Goal: Communication & Community: Share content

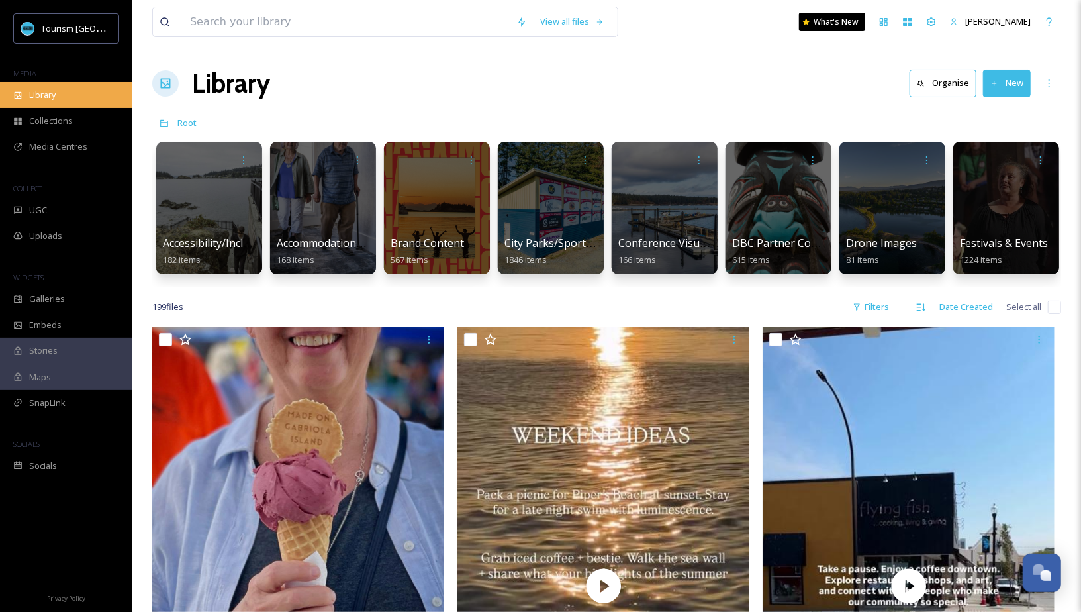
click at [71, 92] on div "Library" at bounding box center [66, 95] width 132 height 26
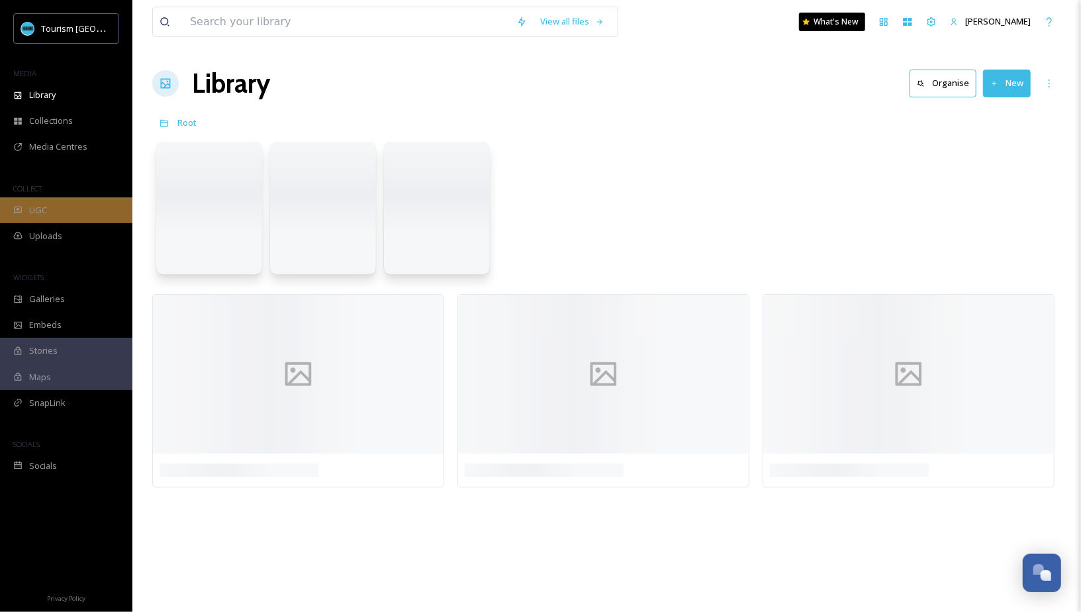
click at [62, 211] on div "UGC" at bounding box center [66, 210] width 132 height 26
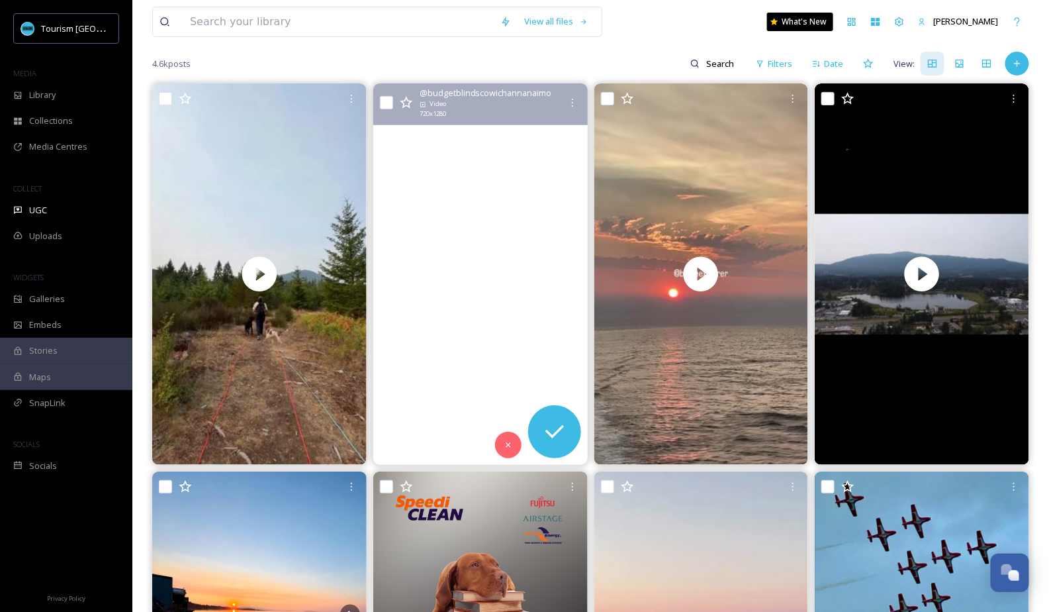
scroll to position [114, 0]
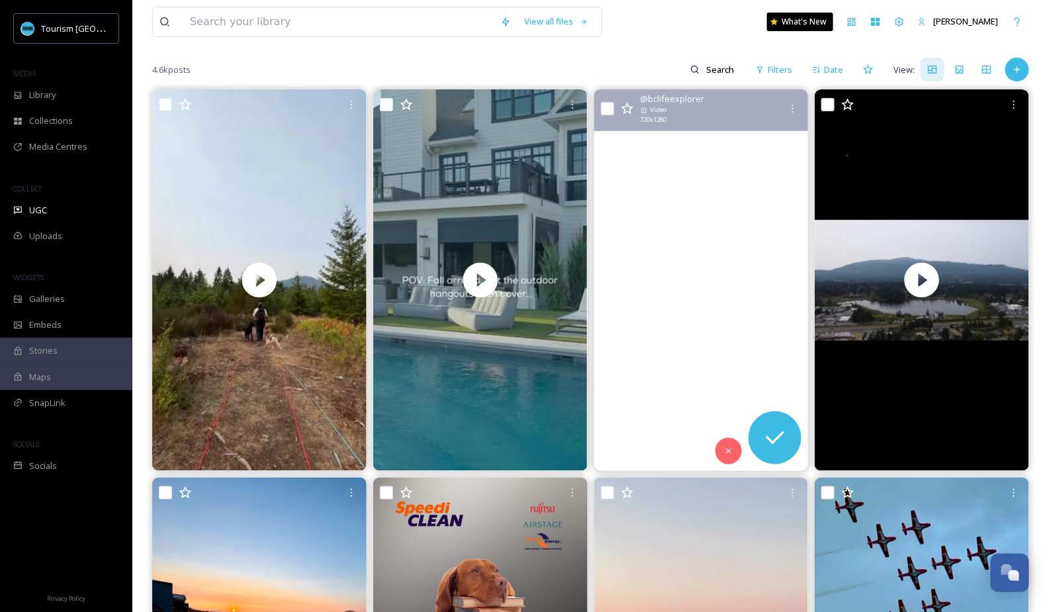
click at [718, 259] on video "Stunning yet sobering view on BC’s coast, stay safe everyone. 💙 \a \aOn the rou…" at bounding box center [701, 279] width 214 height 381
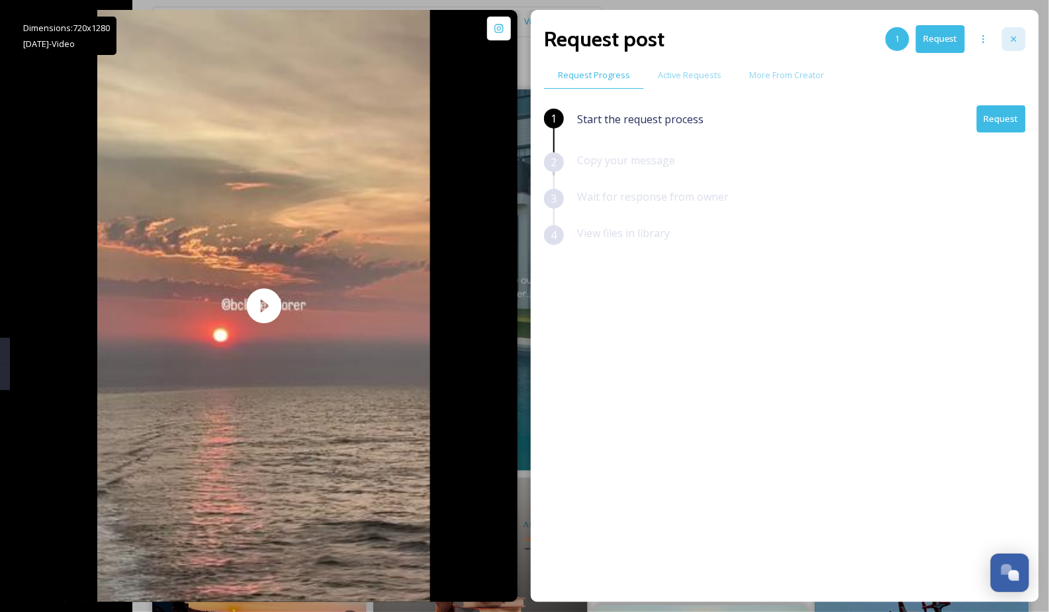
click at [1015, 42] on icon at bounding box center [1014, 39] width 11 height 11
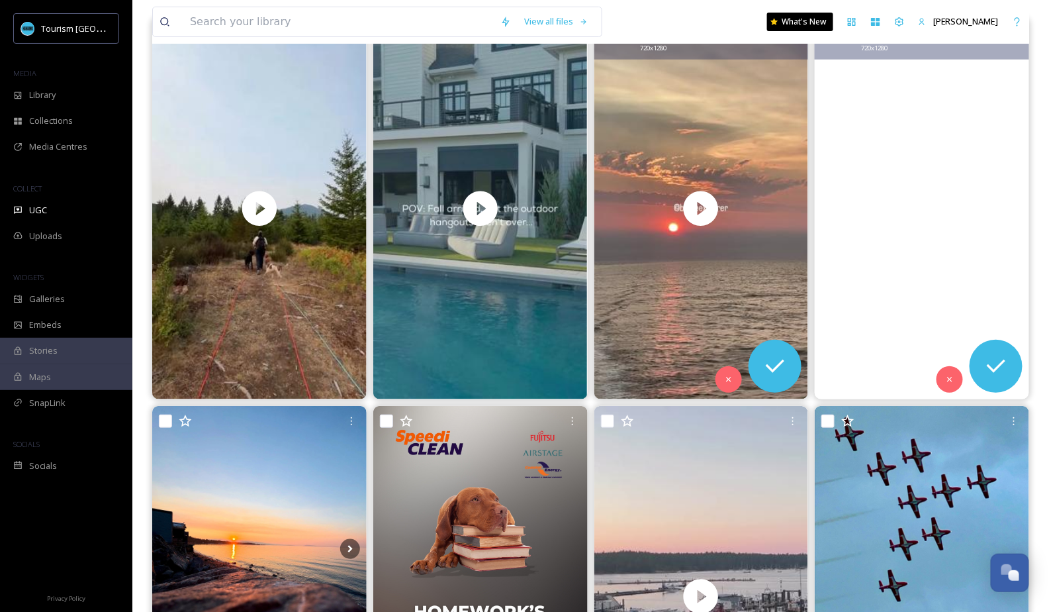
scroll to position [348, 0]
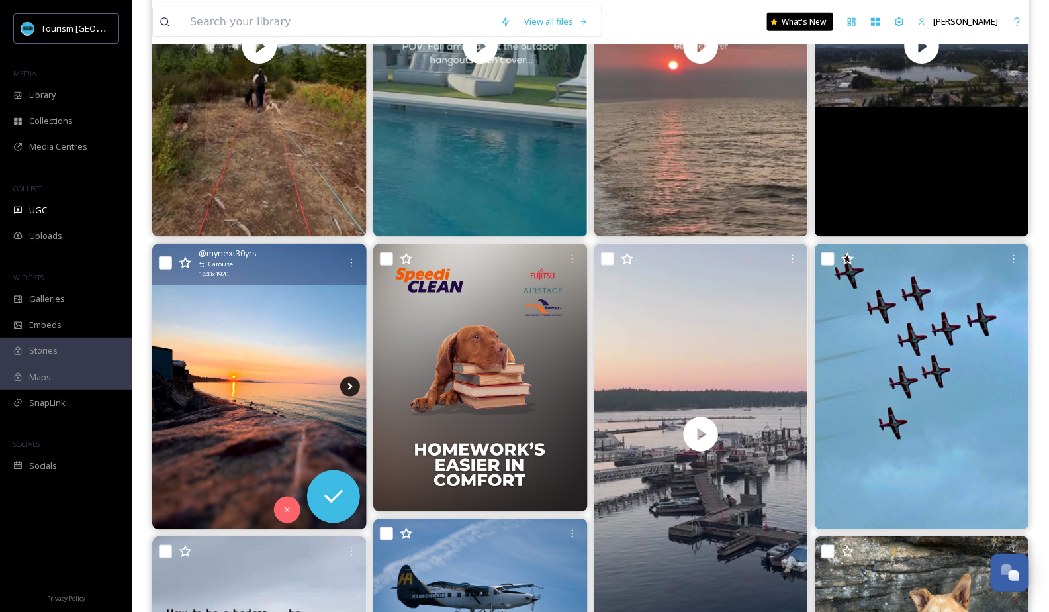
click at [350, 387] on icon at bounding box center [350, 387] width 20 height 20
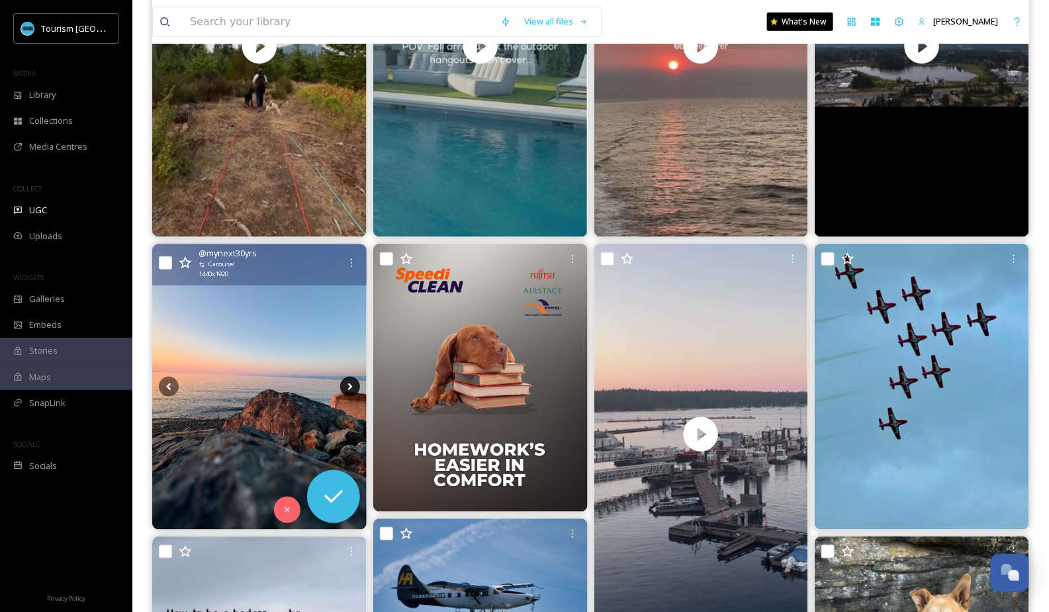
click at [350, 387] on icon at bounding box center [350, 386] width 5 height 7
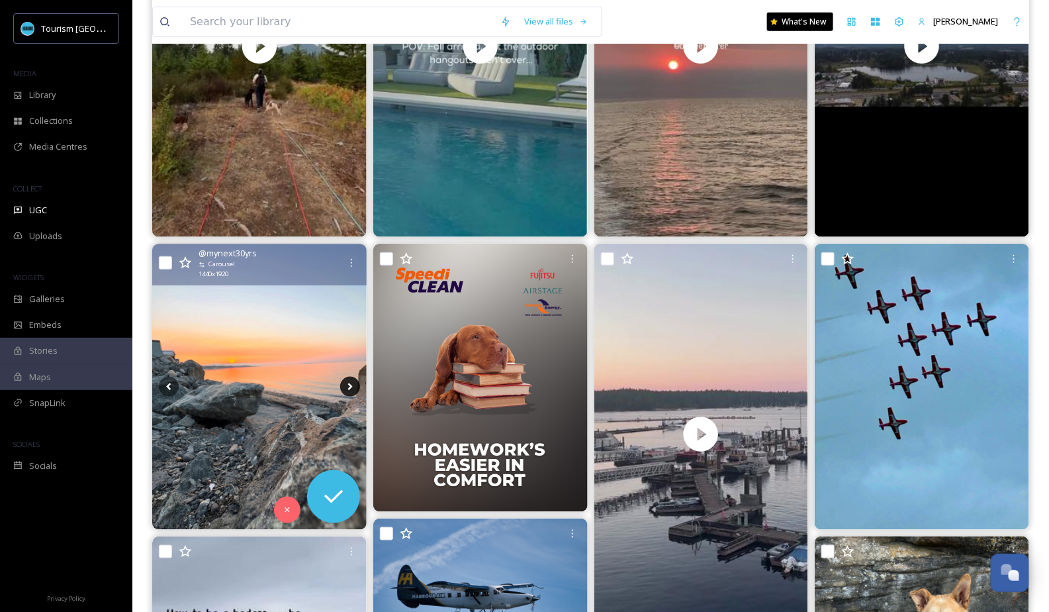
click at [350, 385] on icon at bounding box center [350, 386] width 5 height 7
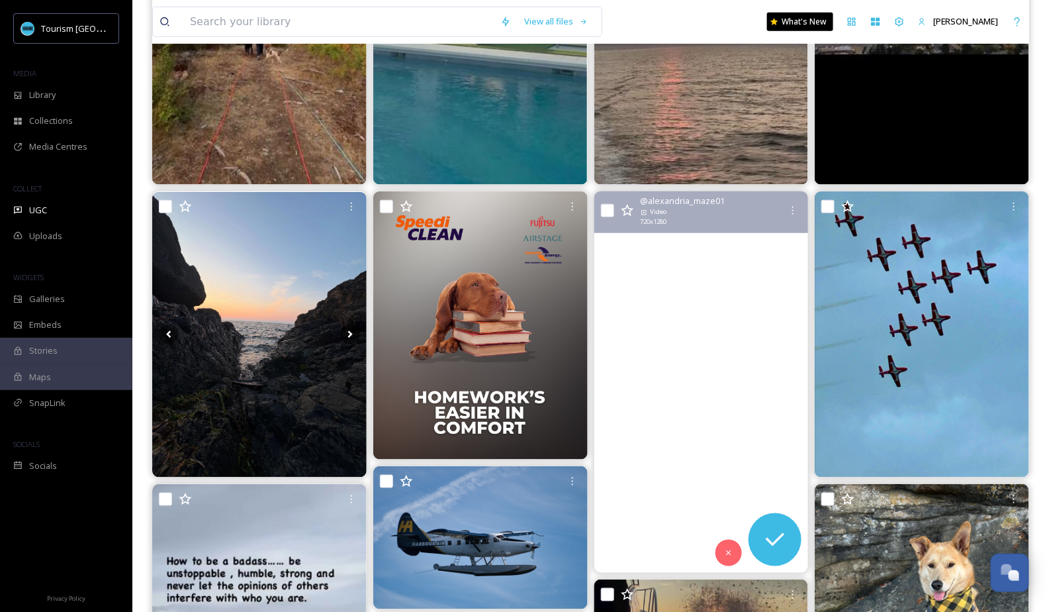
scroll to position [402, 0]
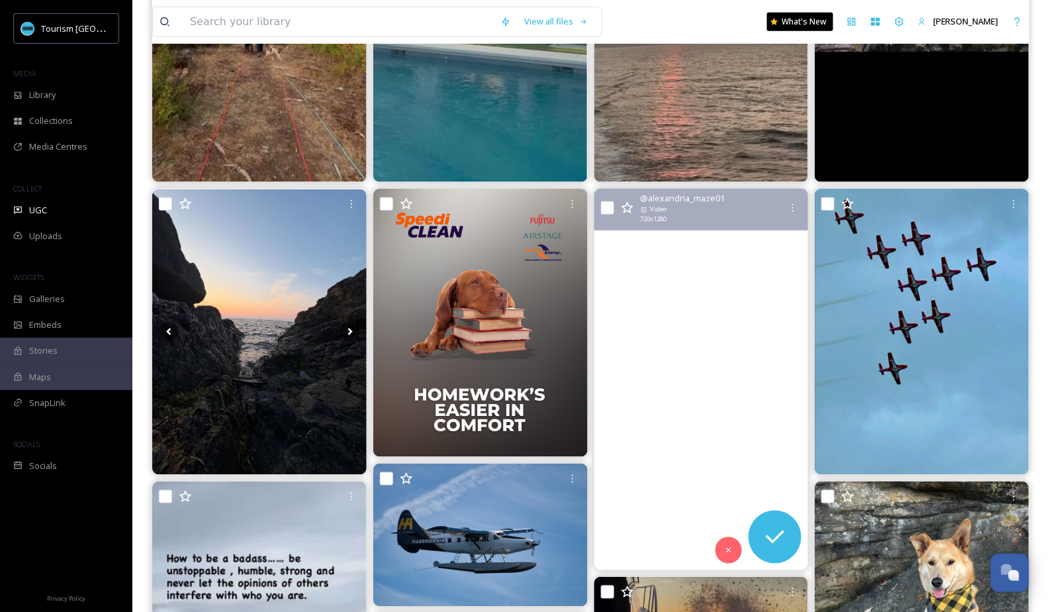
click at [698, 361] on video "Harbour after harbour, Vancouver Island shared the most incredible views with u…" at bounding box center [701, 379] width 214 height 381
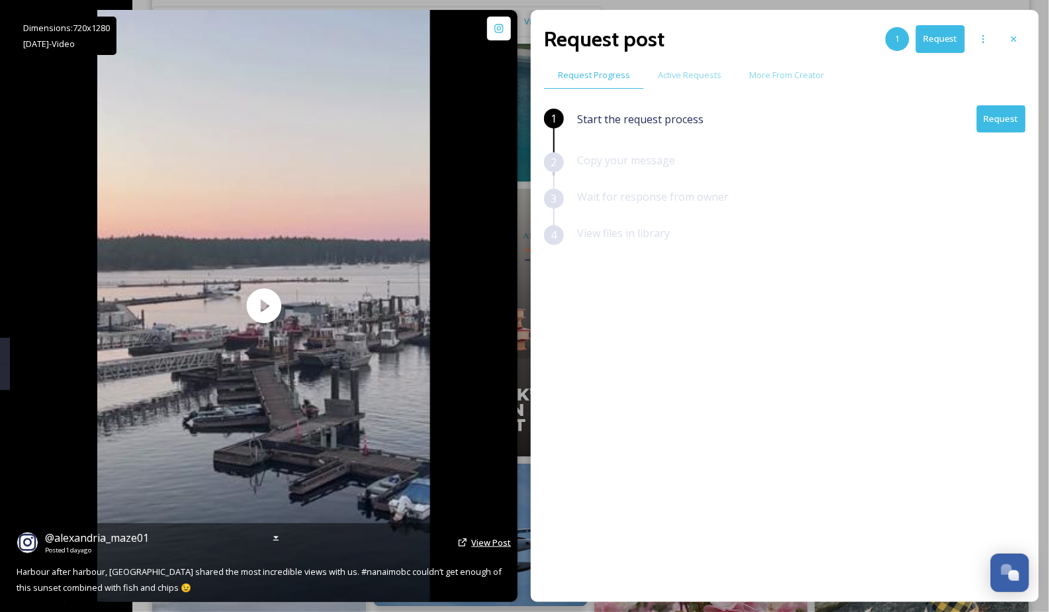
click at [480, 541] on span "View Post" at bounding box center [491, 542] width 40 height 12
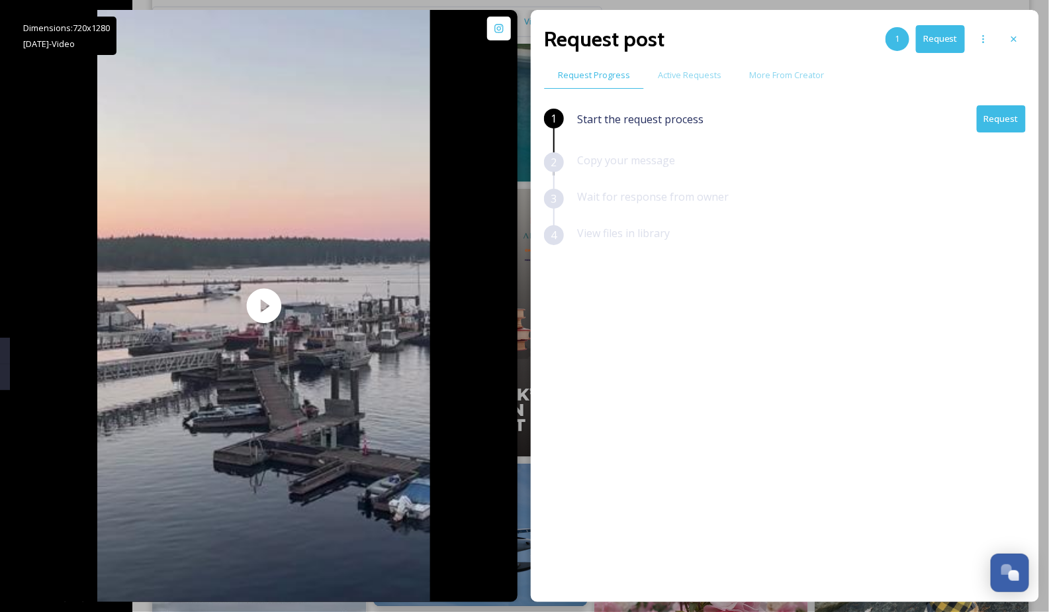
click at [1009, 123] on button "Request" at bounding box center [1001, 118] width 49 height 27
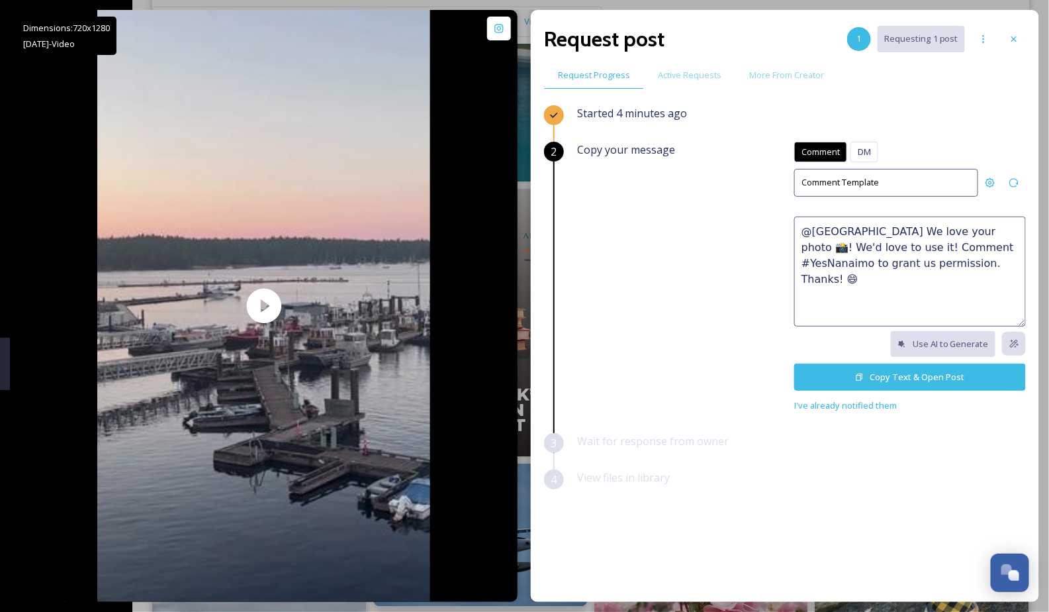
click at [928, 241] on textarea "@[GEOGRAPHIC_DATA] We love your photo 📸! We'd love to use it! Comment #YesNanai…" at bounding box center [910, 271] width 232 height 110
paste textarea "👍 We LOVE this and would be honoured to feature it on our website or social cha…"
drag, startPoint x: 814, startPoint y: 231, endPoint x: 784, endPoint y: 231, distance: 29.8
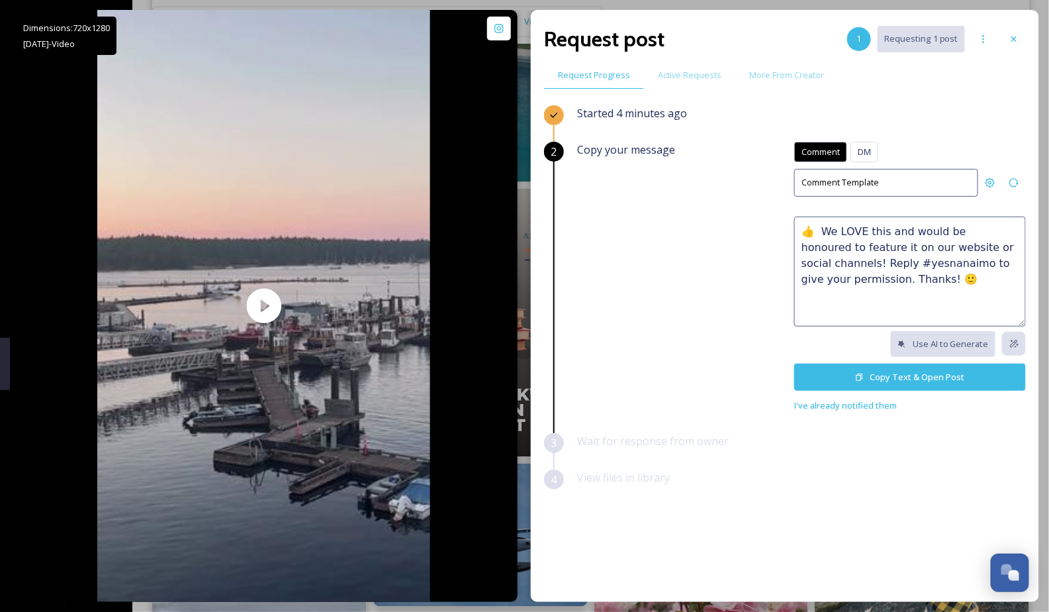
click at [784, 231] on div "Copy your message Comment DM Comment DM Comment Template 👍 We LOVE this and wou…" at bounding box center [801, 277] width 449 height 271
click at [849, 229] on textarea "We LOVE this and would be honoured to feature it on our website or social chann…" at bounding box center [910, 271] width 232 height 110
click at [949, 232] on textarea "We LOVE our harbour and this and would be honoured to feature it on our website…" at bounding box center [910, 271] width 232 height 110
drag, startPoint x: 1004, startPoint y: 231, endPoint x: 982, endPoint y: 231, distance: 21.8
click at [982, 231] on textarea "We LOVE our harbour and this video! and would be honoured to feature it on our …" at bounding box center [910, 271] width 232 height 110
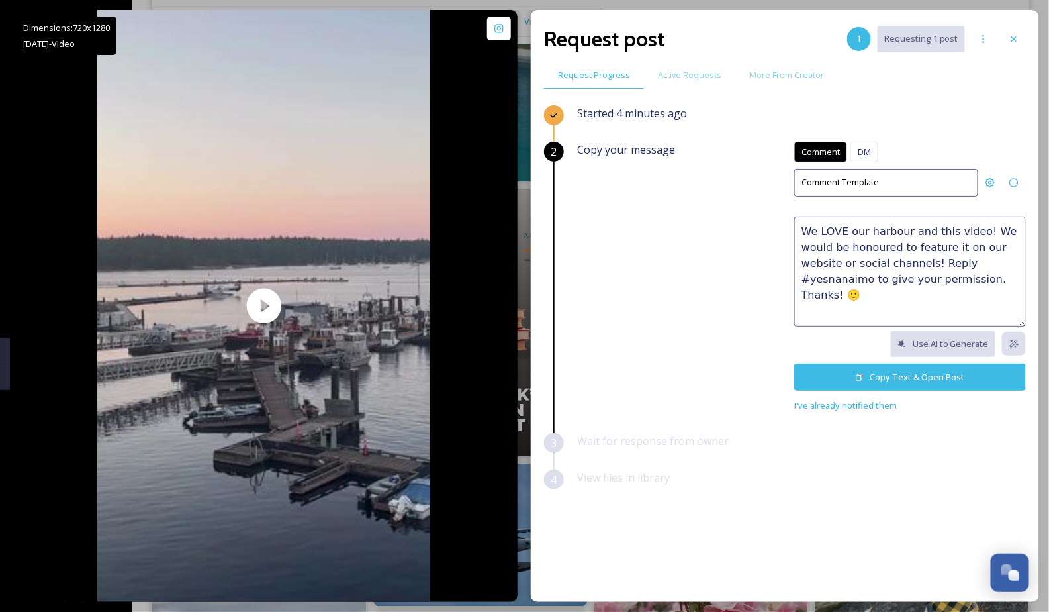
click at [947, 273] on textarea "We LOVE our harbour and this video! We would be honoured to feature it on our w…" at bounding box center [910, 271] width 232 height 110
click at [970, 259] on textarea "We LOVE our harbour and this video! We would be honoured to feature it on our w…" at bounding box center [910, 271] width 232 height 110
click at [940, 260] on textarea "We LOVE our harbour and this video! We would be honoured to feature it on our w…" at bounding box center [910, 271] width 232 height 110
click at [1007, 258] on textarea "We LOVE our harbour and this video! We would be honoured to feature it on our w…" at bounding box center [910, 271] width 232 height 110
click at [815, 275] on textarea "We LOVE our harbour and this video! We would be honoured to feature it on our w…" at bounding box center [910, 271] width 232 height 110
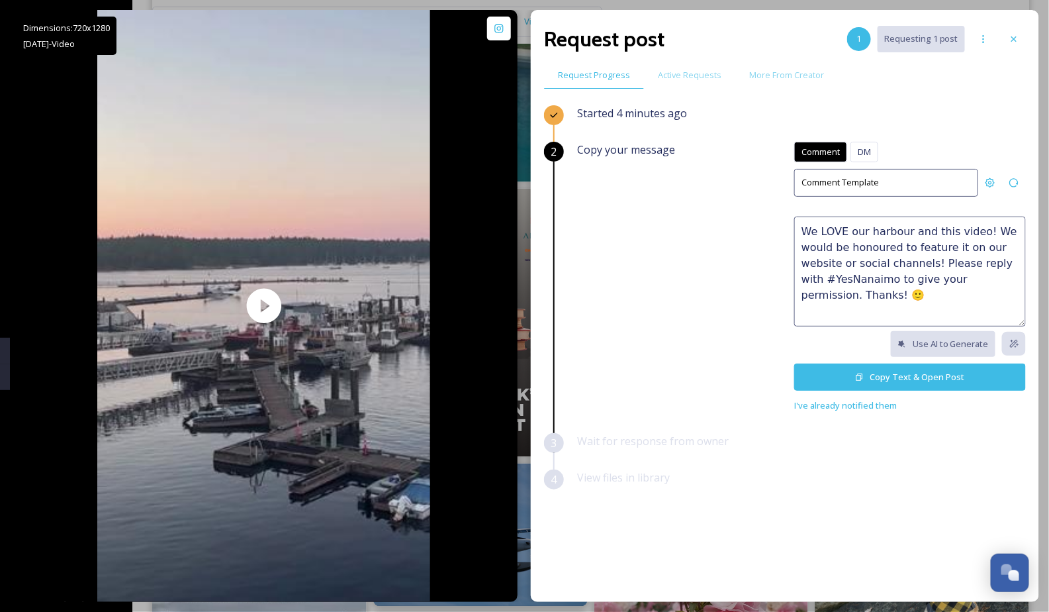
drag, startPoint x: 855, startPoint y: 297, endPoint x: 910, endPoint y: 297, distance: 54.3
click at [910, 297] on textarea "We LOVE our harbour and this video! We would be honoured to feature it on our w…" at bounding box center [910, 271] width 232 height 110
click at [857, 229] on textarea "We LOVE our harbour and this video! We would be honoured to feature it on our w…" at bounding box center [910, 271] width 232 height 110
click at [981, 226] on textarea "We LOVE our harbour and this video! We would be honoured to feature it on our w…" at bounding box center [910, 271] width 232 height 110
paste textarea "🤩"
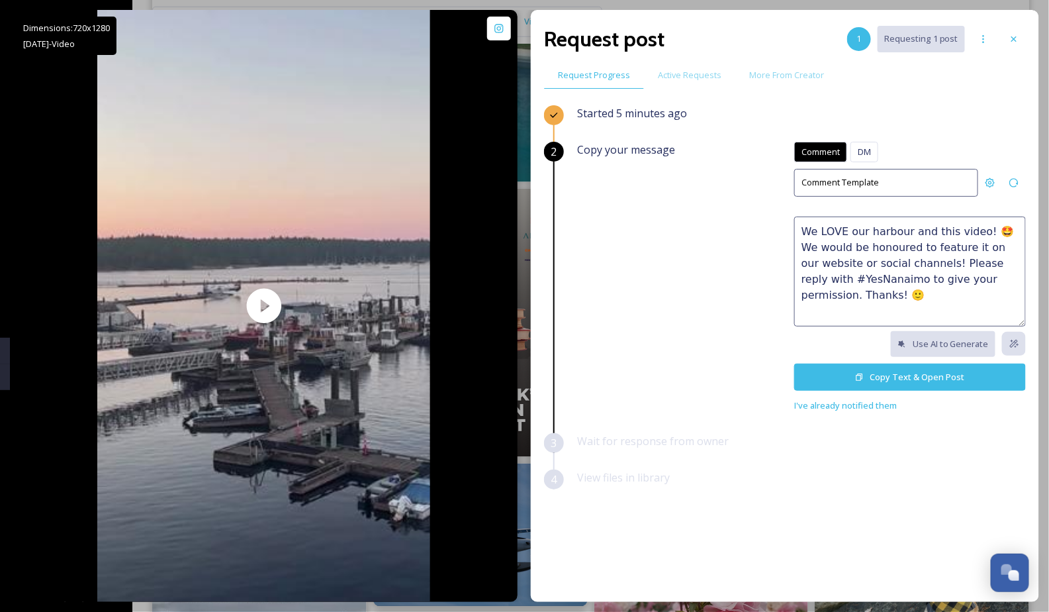
click at [937, 298] on textarea "We LOVE our harbour and this video! 🤩 We would be honoured to feature it on our…" at bounding box center [910, 271] width 232 height 110
type textarea "We LOVE our harbour and this video! 🤩 We would be honoured to feature it on our…"
click at [872, 377] on button "Copy Text & Open Post" at bounding box center [910, 376] width 232 height 27
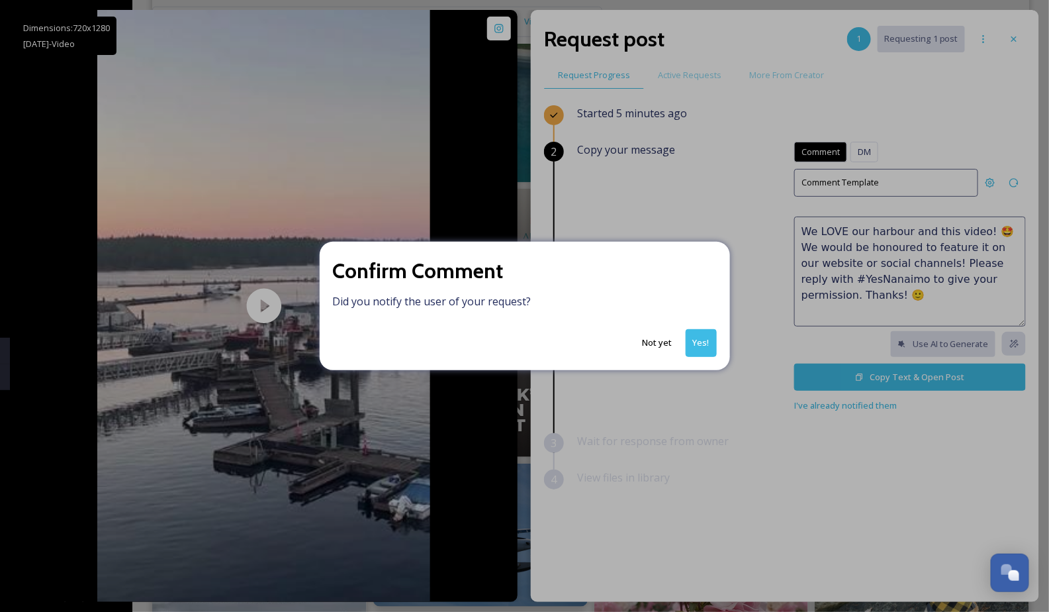
click at [704, 338] on button "Yes!" at bounding box center [701, 342] width 31 height 27
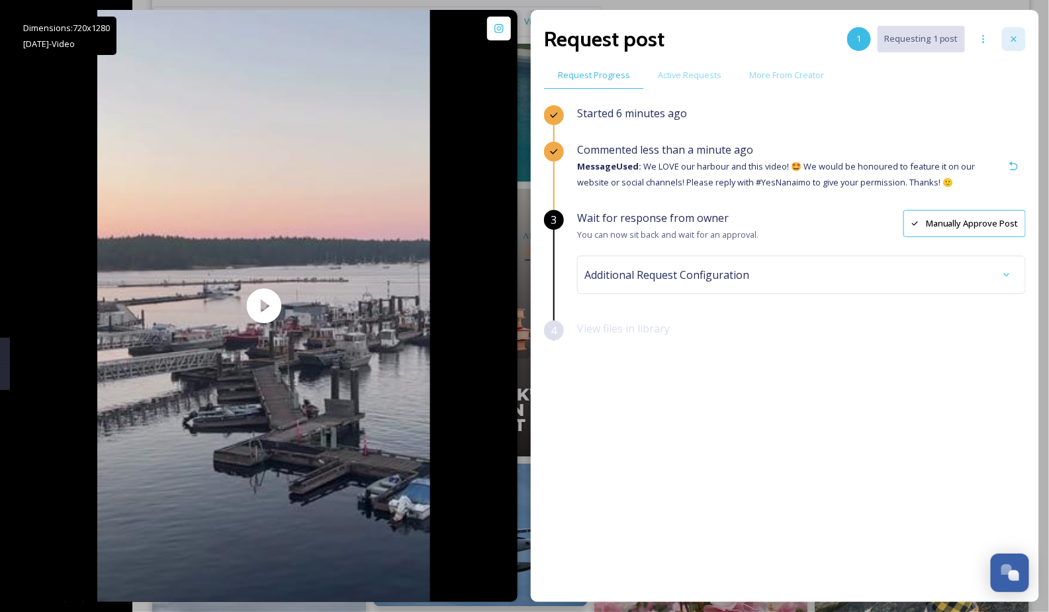
click at [1015, 37] on icon at bounding box center [1014, 39] width 11 height 11
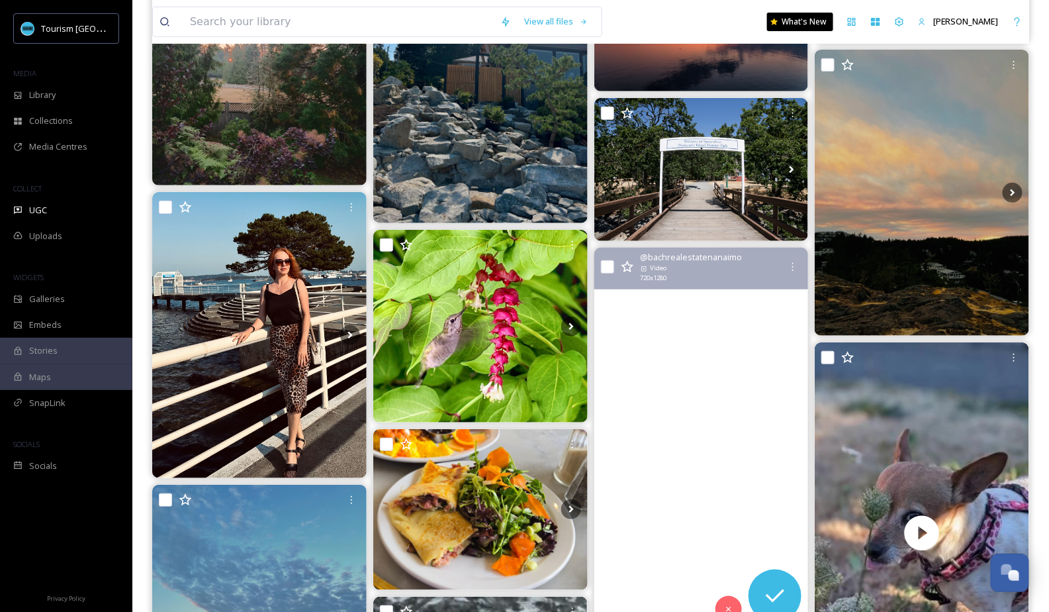
scroll to position [2033, 0]
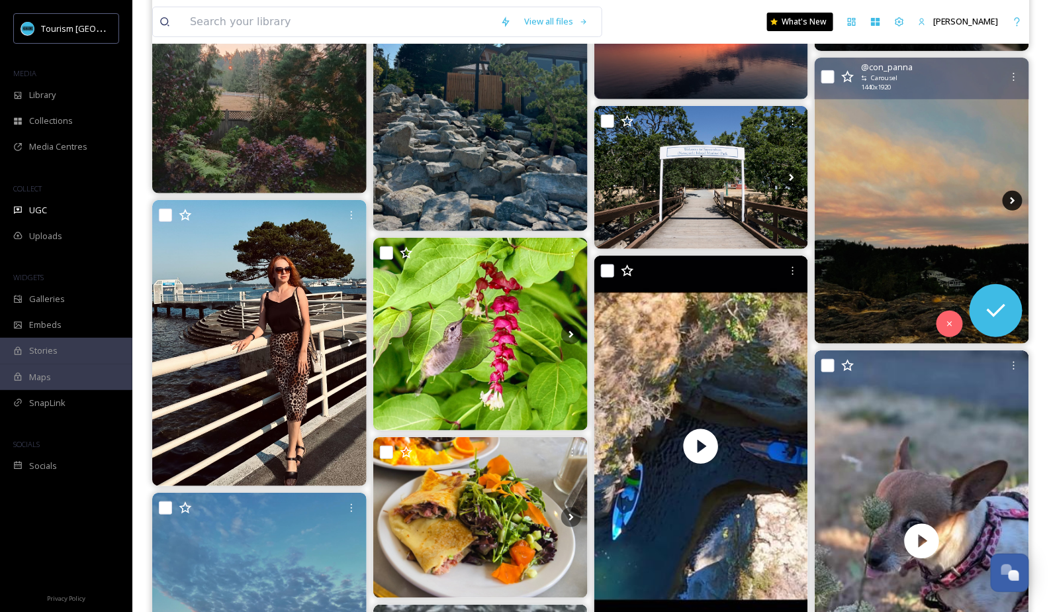
click at [1008, 196] on icon at bounding box center [1013, 201] width 20 height 20
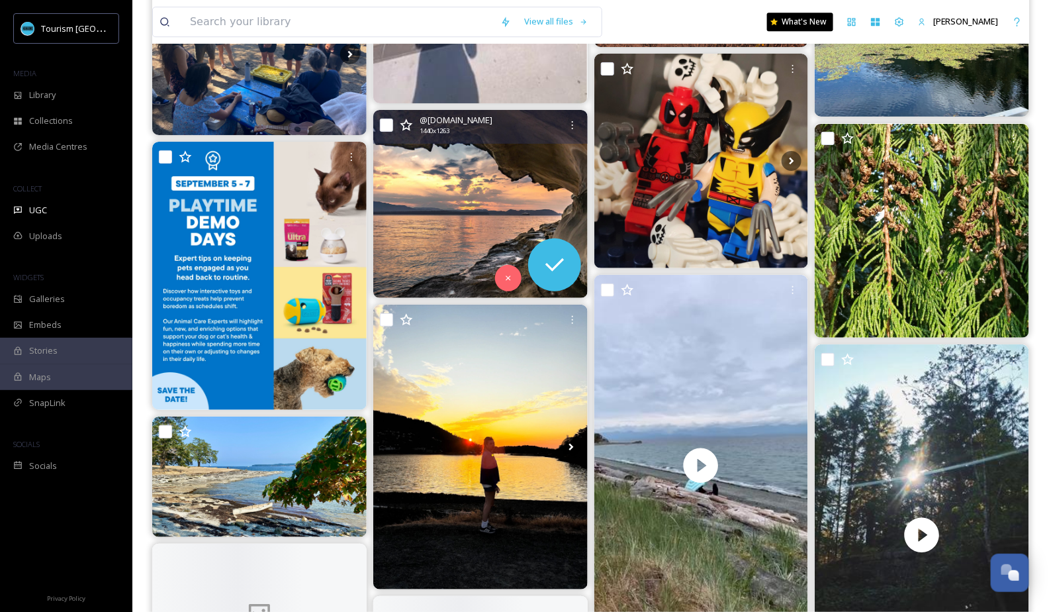
scroll to position [3737, 0]
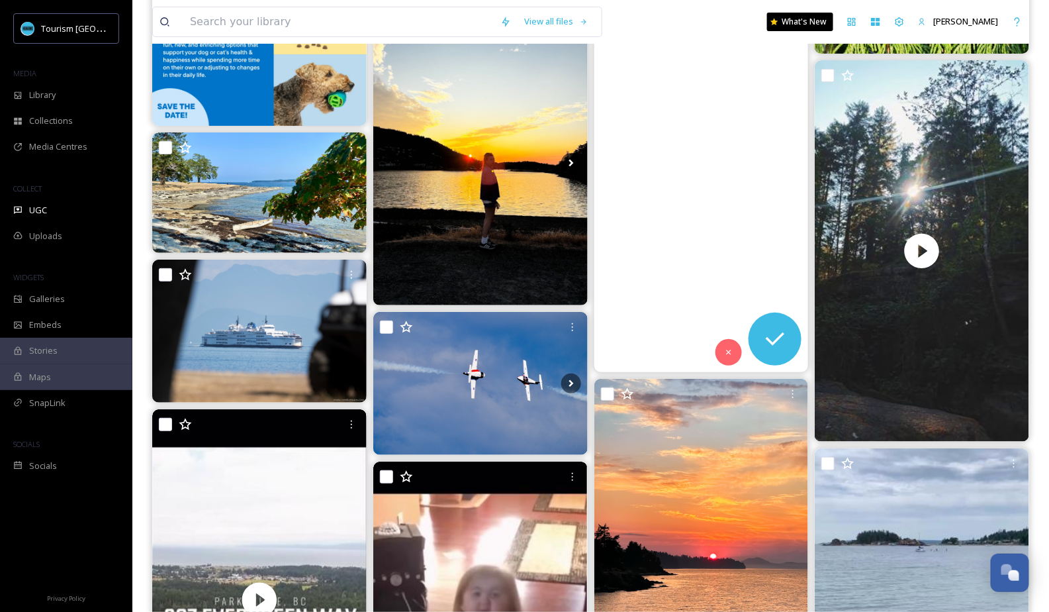
click at [702, 281] on video "“Another peaceful spot by the Strait of Georgia, Nanaimo 🌊 A wedding tent set u…" at bounding box center [701, 181] width 214 height 381
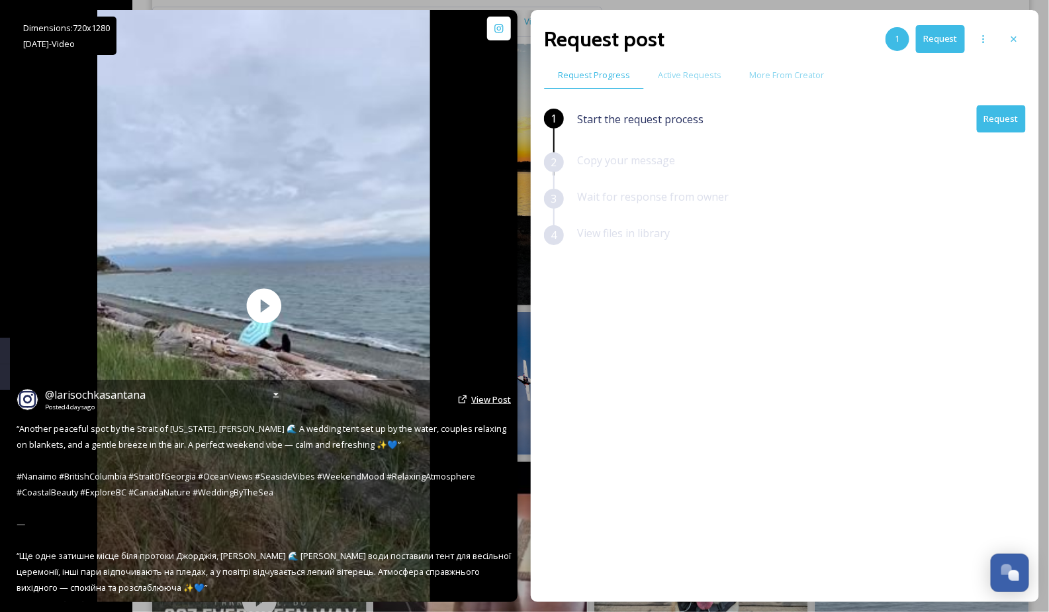
click at [483, 400] on span "View Post" at bounding box center [491, 399] width 40 height 12
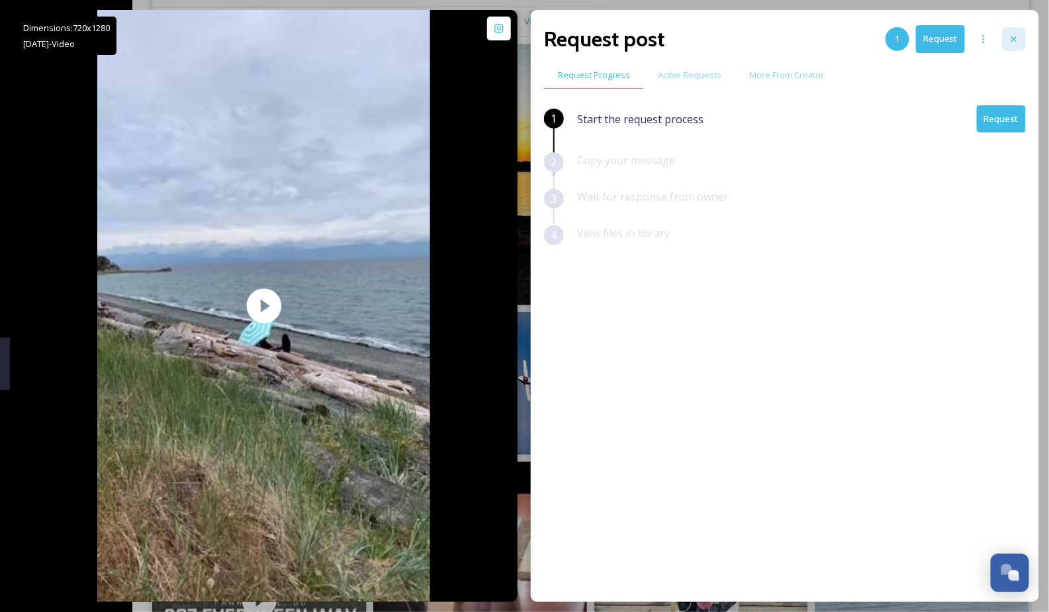
click at [1008, 39] on div at bounding box center [1014, 39] width 24 height 24
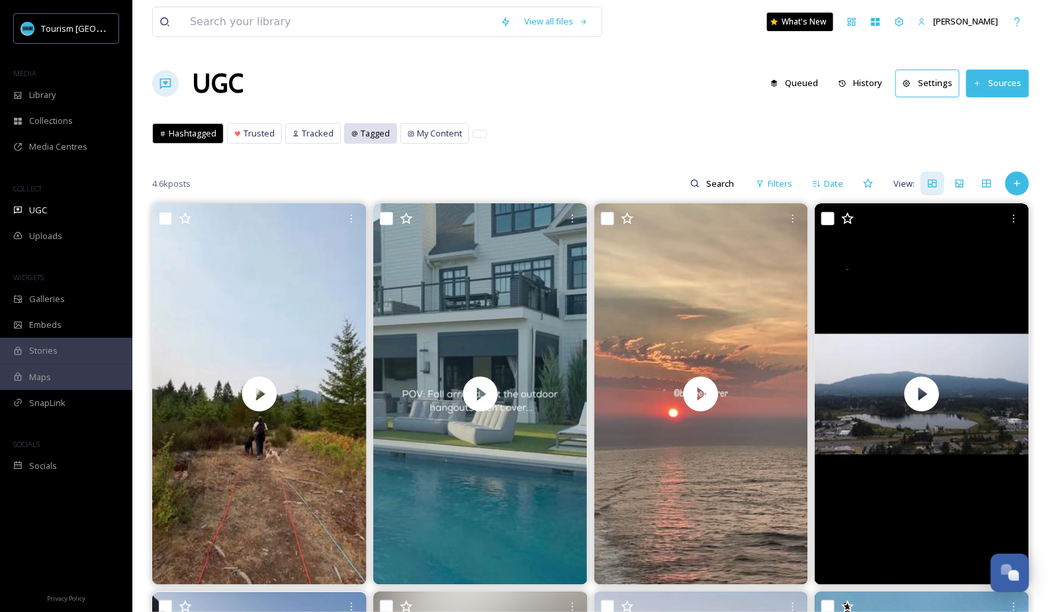
click at [358, 139] on div "Tagged" at bounding box center [371, 133] width 52 height 19
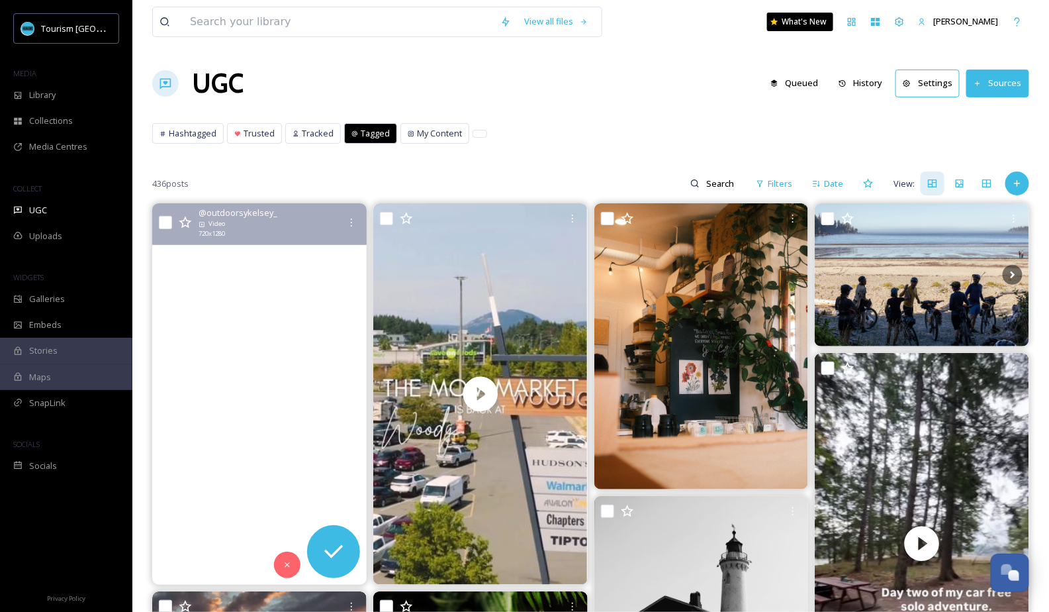
click at [324, 360] on video "Biggs and Jack Point 📍\a\aThis is a beautiful 5km coastal hike with boardwalks,…" at bounding box center [259, 393] width 214 height 381
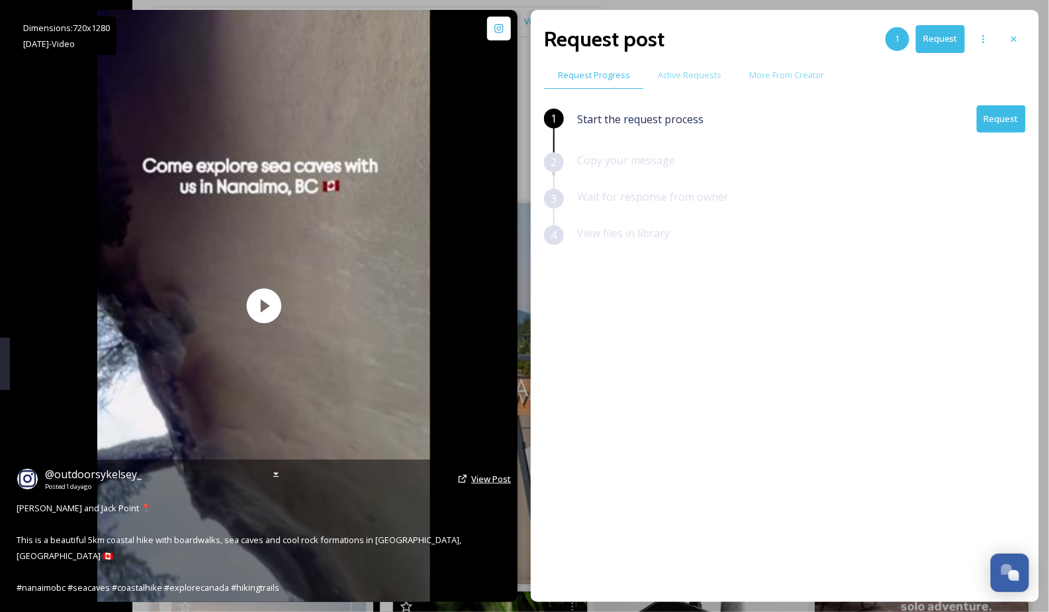
click at [476, 485] on span "View Post" at bounding box center [491, 479] width 40 height 12
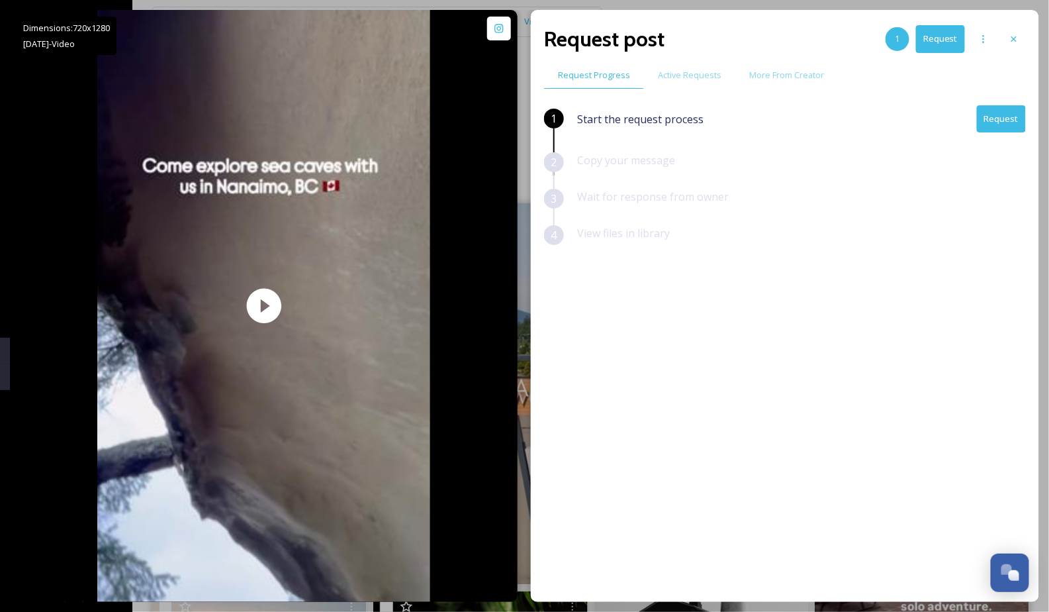
click at [1002, 119] on button "Request" at bounding box center [1001, 118] width 49 height 27
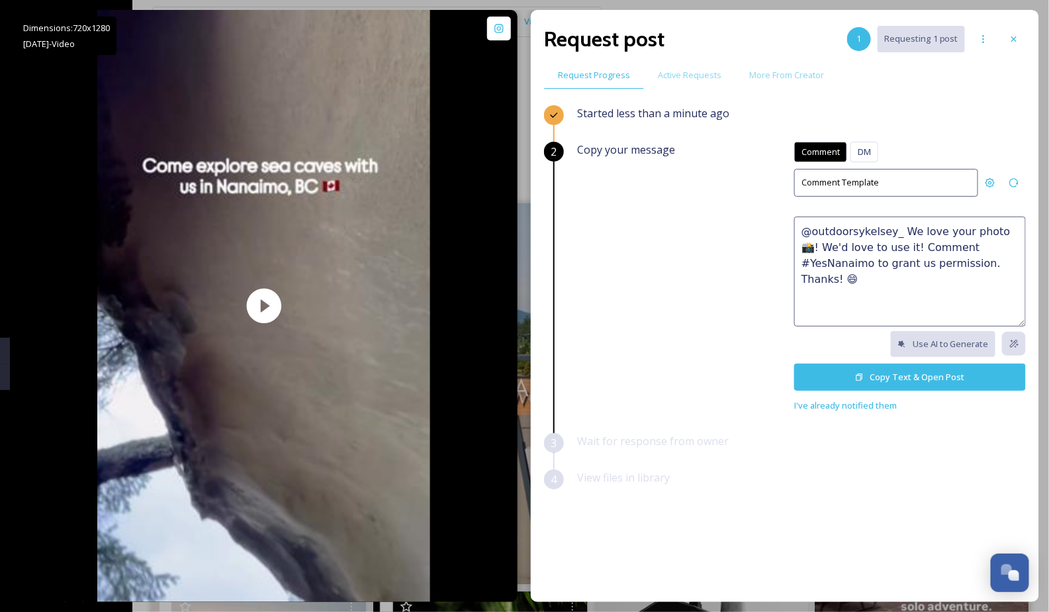
click at [880, 230] on textarea "@outdoorsykelsey_ We love your photo 📸! We'd love to use it! Comment #YesNanaim…" at bounding box center [910, 271] width 232 height 110
paste textarea "😍 We'd love to feature this on our website or social networks to share the beau…"
click at [804, 230] on textarea "😍 We'd love to feature this on our website or social networks to share the beau…" at bounding box center [910, 271] width 232 height 110
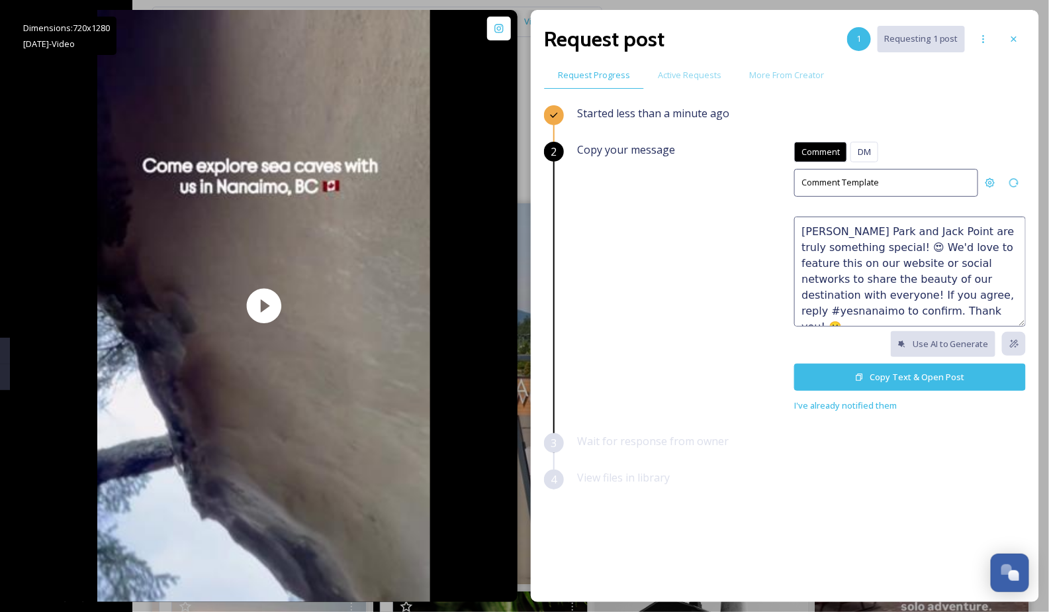
click at [915, 291] on textarea "[PERSON_NAME] Park and Jack Point are truly something special! 😍 We'd love to f…" at bounding box center [910, 271] width 232 height 110
click at [804, 306] on textarea "[PERSON_NAME] Park and Jack Point are truly something special! 😍 We'd love to f…" at bounding box center [910, 271] width 232 height 110
drag, startPoint x: 1003, startPoint y: 309, endPoint x: 1013, endPoint y: 309, distance: 10.6
click at [1013, 309] on textarea "[PERSON_NAME] Park and Jack Point are truly something special! 😍 We'd love to f…" at bounding box center [910, 271] width 232 height 110
type textarea "[PERSON_NAME] Park and Jack Point are truly something special! 😍 We'd love to f…"
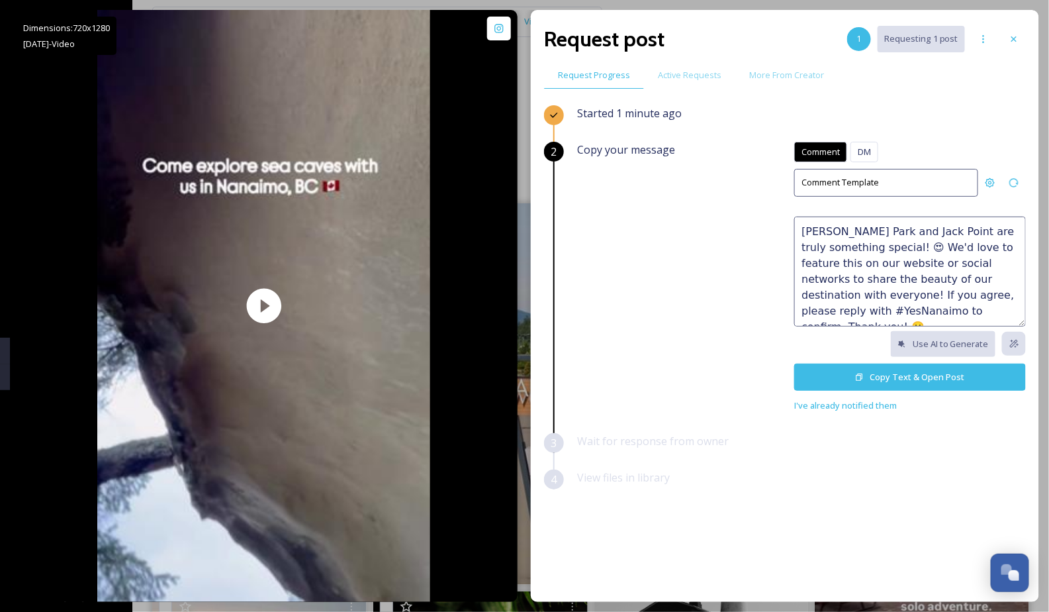
click at [915, 372] on button "Copy Text & Open Post" at bounding box center [910, 376] width 232 height 27
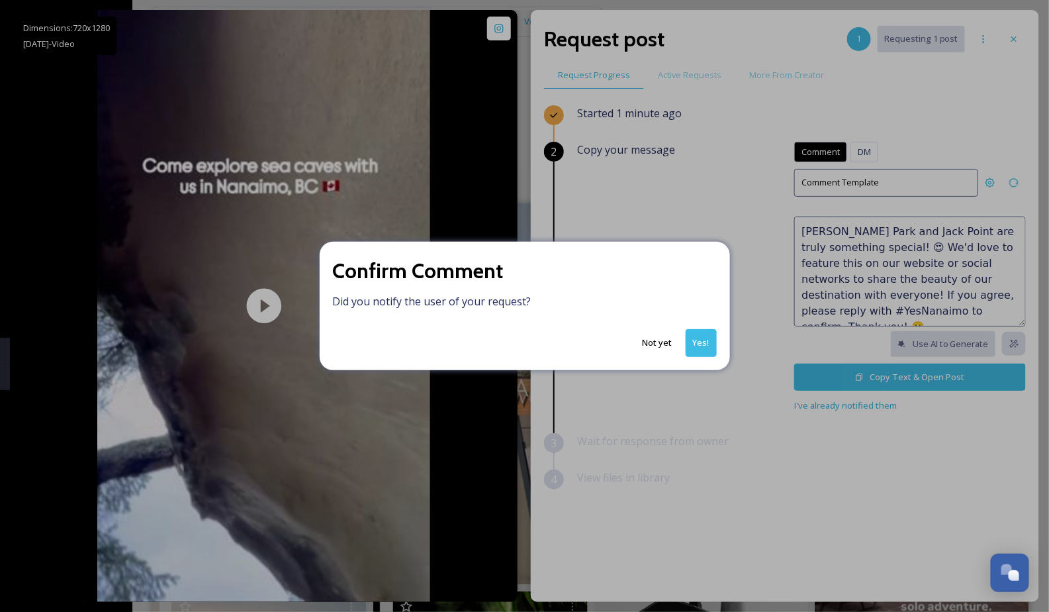
click at [704, 334] on button "Yes!" at bounding box center [701, 342] width 31 height 27
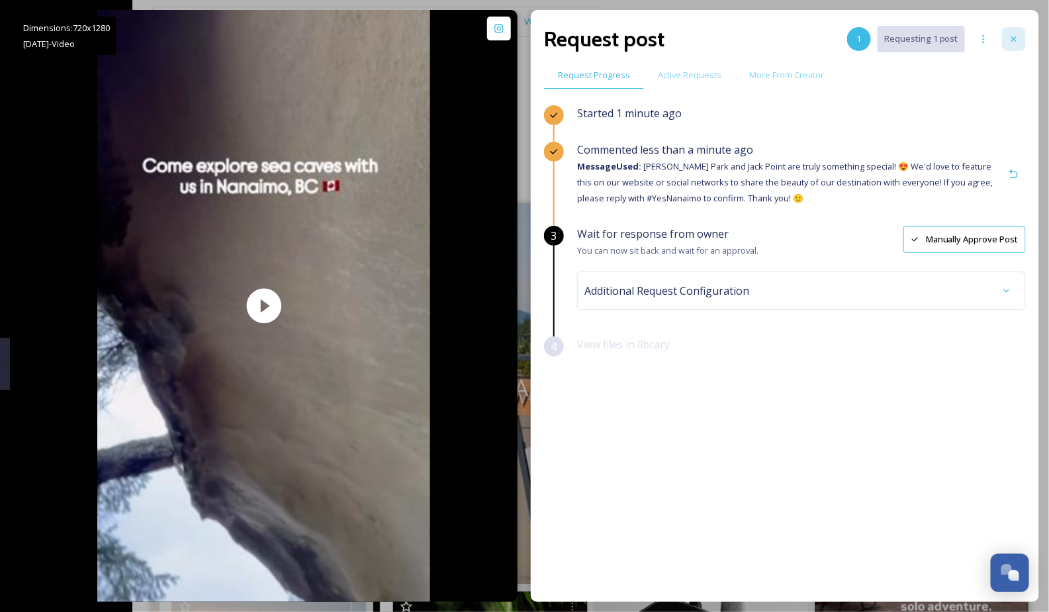
click at [1017, 35] on icon at bounding box center [1014, 39] width 11 height 11
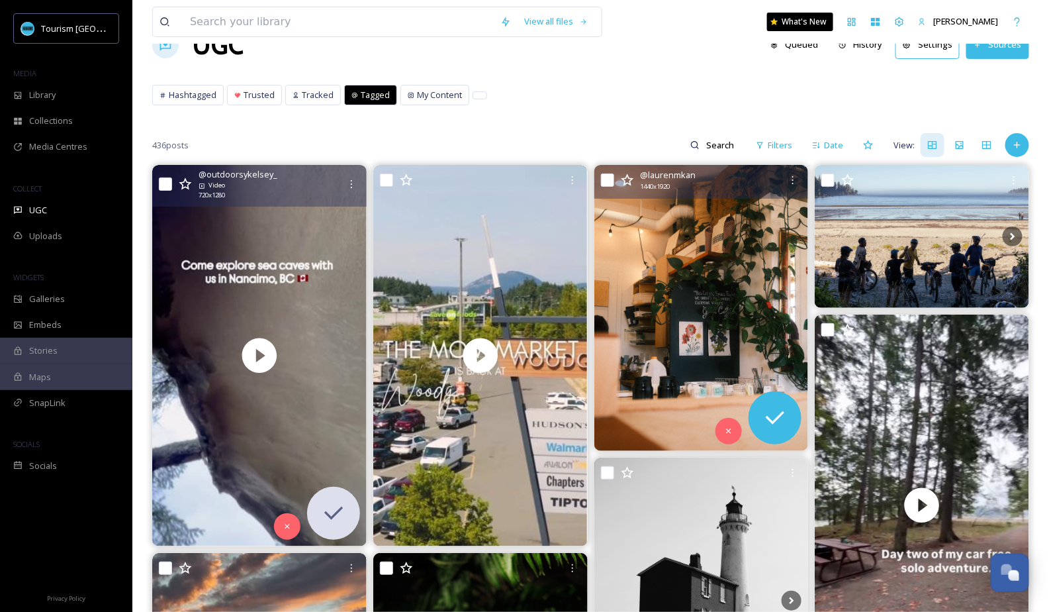
scroll to position [42, 0]
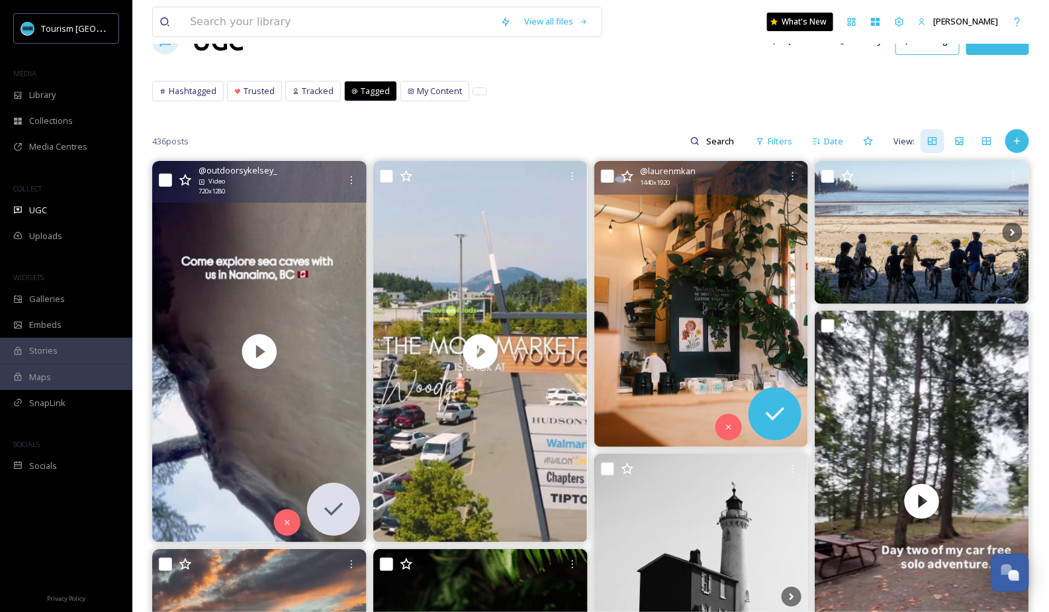
click at [722, 324] on img at bounding box center [701, 304] width 214 height 286
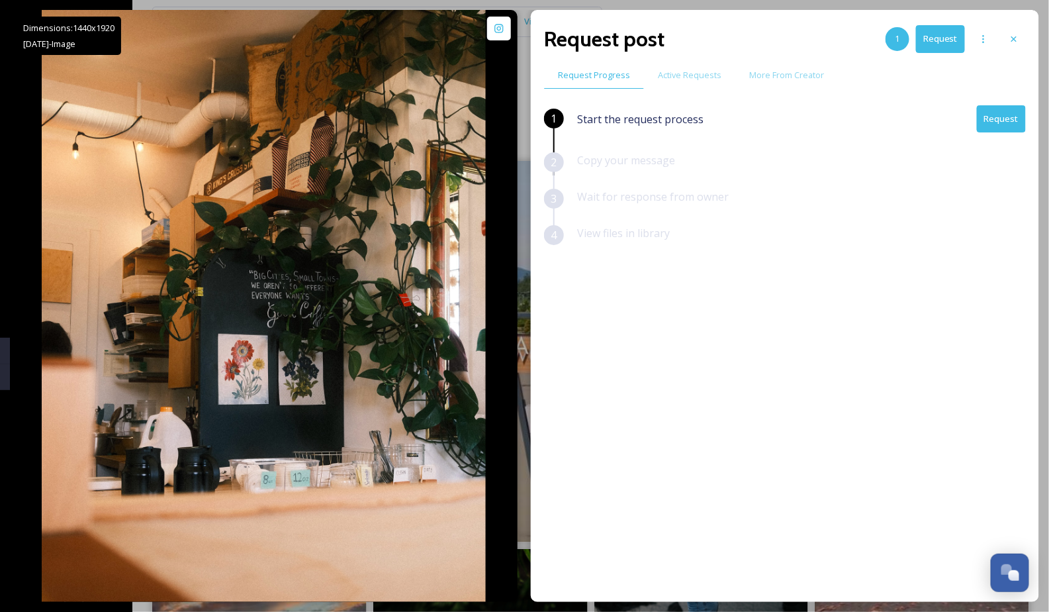
click at [1009, 117] on button "Request" at bounding box center [1001, 118] width 49 height 27
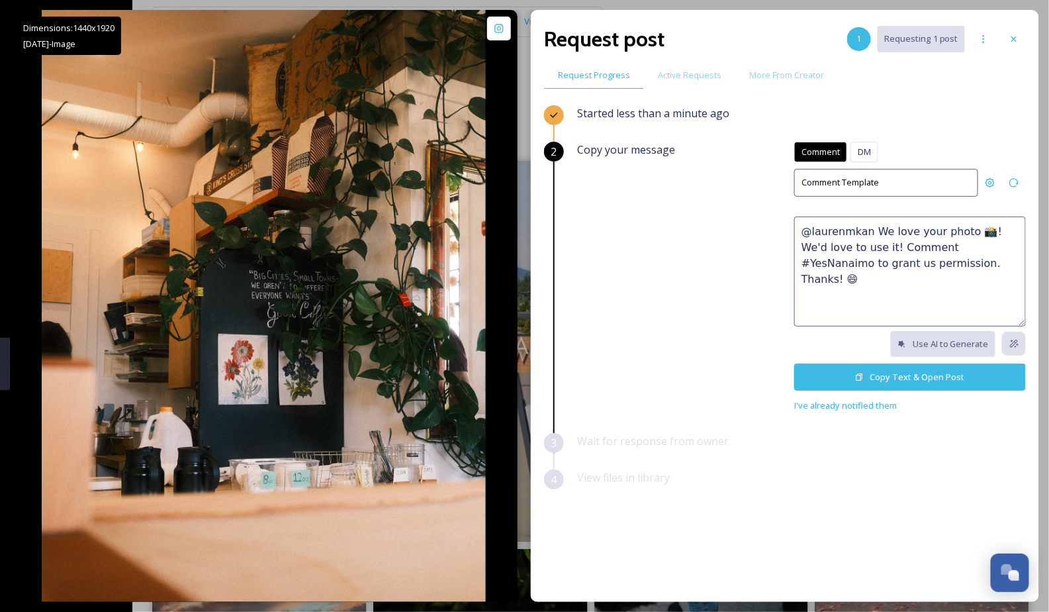
click at [895, 240] on textarea "@laurenmkan We love your photo 📸! We'd love to use it! Comment #YesNanaimo to g…" at bounding box center [910, 271] width 232 height 110
paste textarea "How stunning 🤩 This would make a great feature on our social channels or websit…"
drag, startPoint x: 869, startPoint y: 228, endPoint x: 710, endPoint y: 228, distance: 158.2
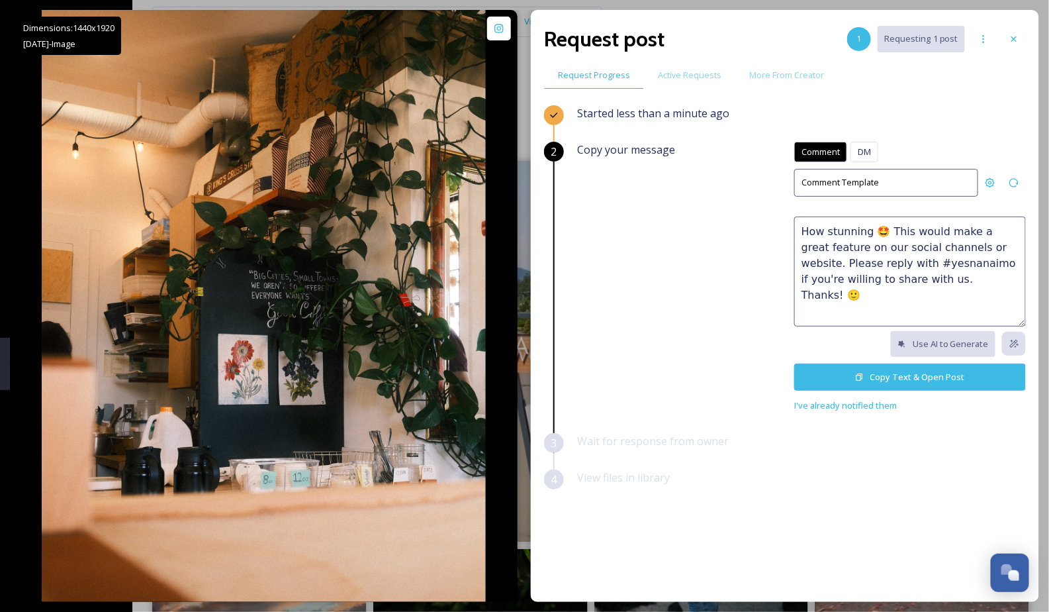
click at [710, 228] on div "Copy your message Comment DM Comment DM Comment Template How stunning 🤩 This wo…" at bounding box center [801, 277] width 449 height 271
click at [863, 262] on textarea "Love this 🤩 This would make a great feature on our social channels or website. …" at bounding box center [910, 271] width 232 height 110
click at [974, 273] on textarea "Love this 🤩 This would make a great feature on our social channels or website. …" at bounding box center [910, 271] width 232 height 110
type textarea "Love this 🤩 This would make a great feature on our social channels or website. …"
click at [868, 376] on button "Copy Text & Open Post" at bounding box center [910, 376] width 232 height 27
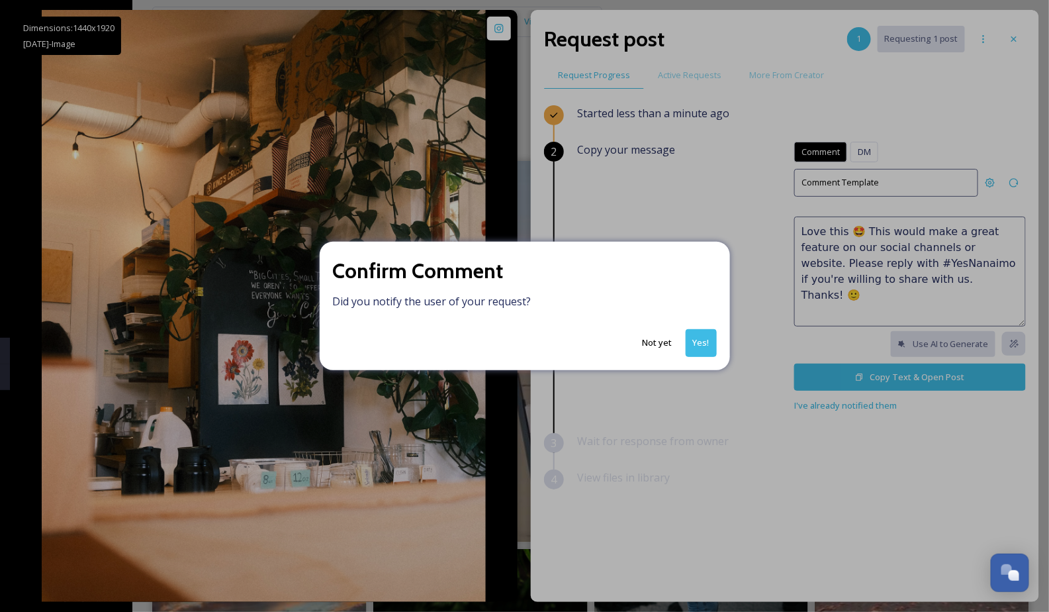
click at [704, 350] on button "Yes!" at bounding box center [701, 342] width 31 height 27
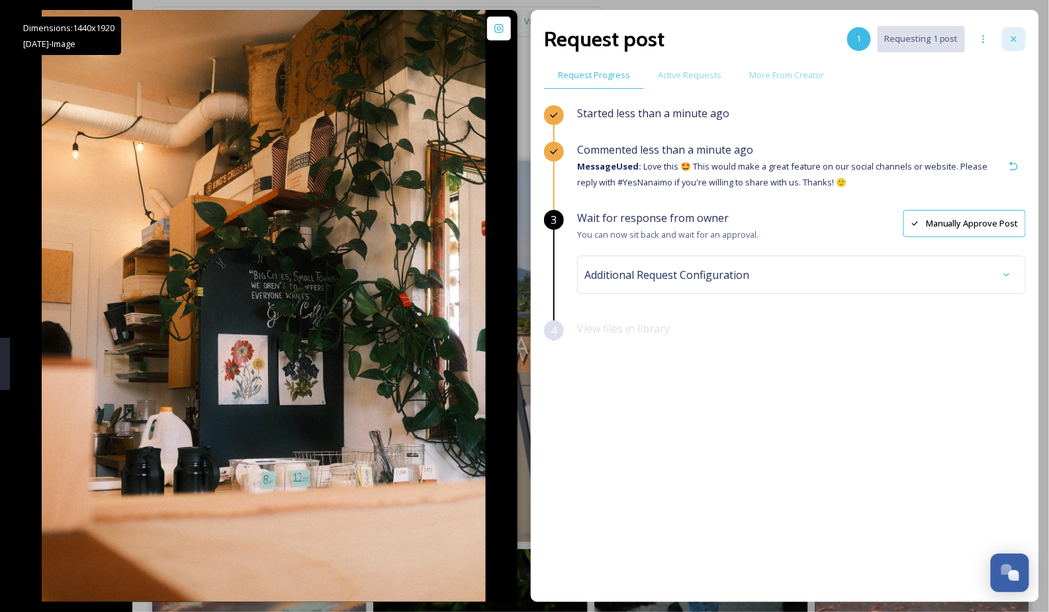
click at [1012, 40] on icon at bounding box center [1014, 39] width 11 height 11
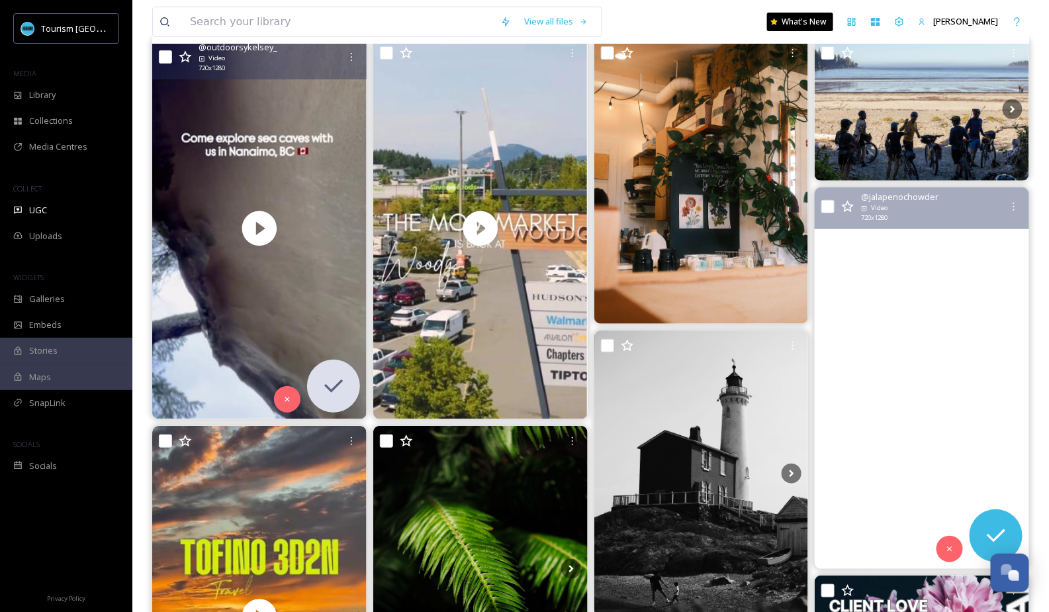
scroll to position [166, 0]
click at [918, 365] on video "Day 2 of my car free solo adventure ! This camping trip is a perfect little esc…" at bounding box center [922, 377] width 214 height 381
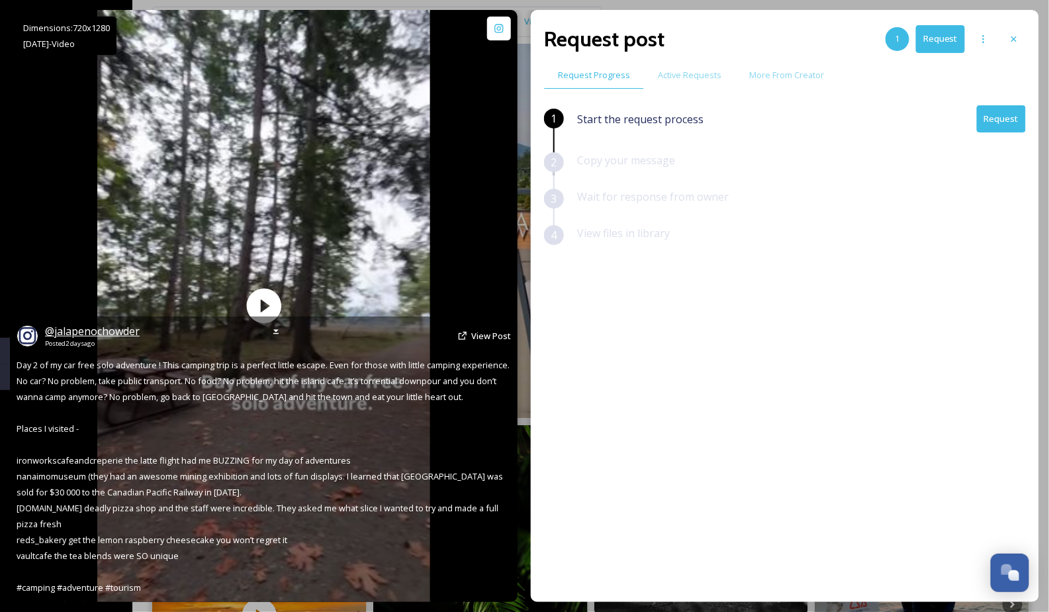
click at [115, 328] on span "@ jalapenochowder" at bounding box center [92, 331] width 95 height 15
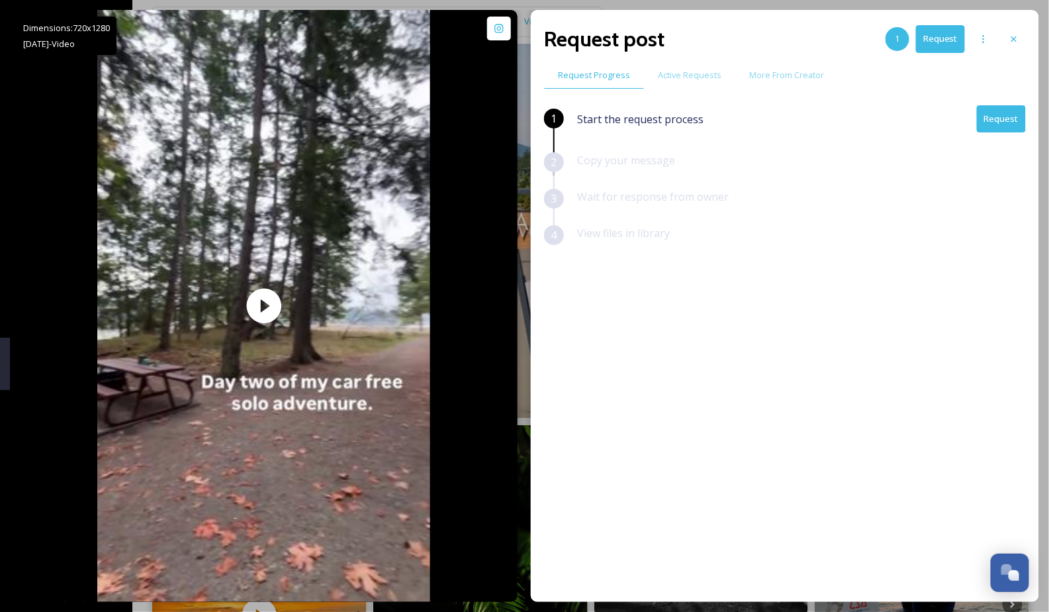
click at [999, 119] on button "Request" at bounding box center [1001, 118] width 49 height 27
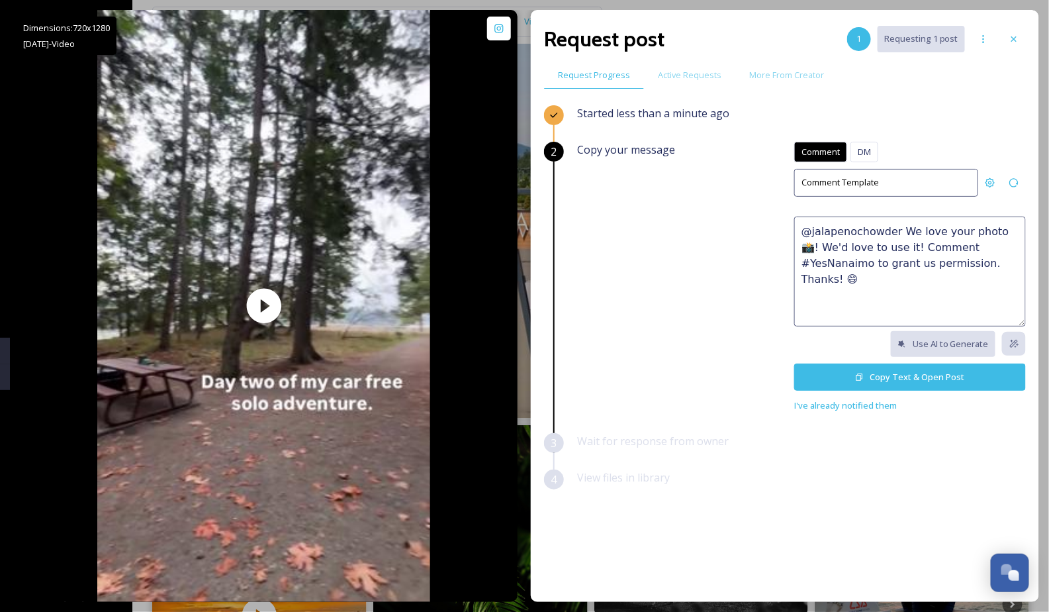
click at [853, 261] on textarea "@jalapenochowder We love your photo 📸! We'd love to use it! Comment #YesNanaimo…" at bounding box center [910, 271] width 232 height 110
paste textarea "Absolutely perfect! 😍 We'd love to feature this on our website or social networ…"
drag, startPoint x: 806, startPoint y: 228, endPoint x: 790, endPoint y: 228, distance: 16.5
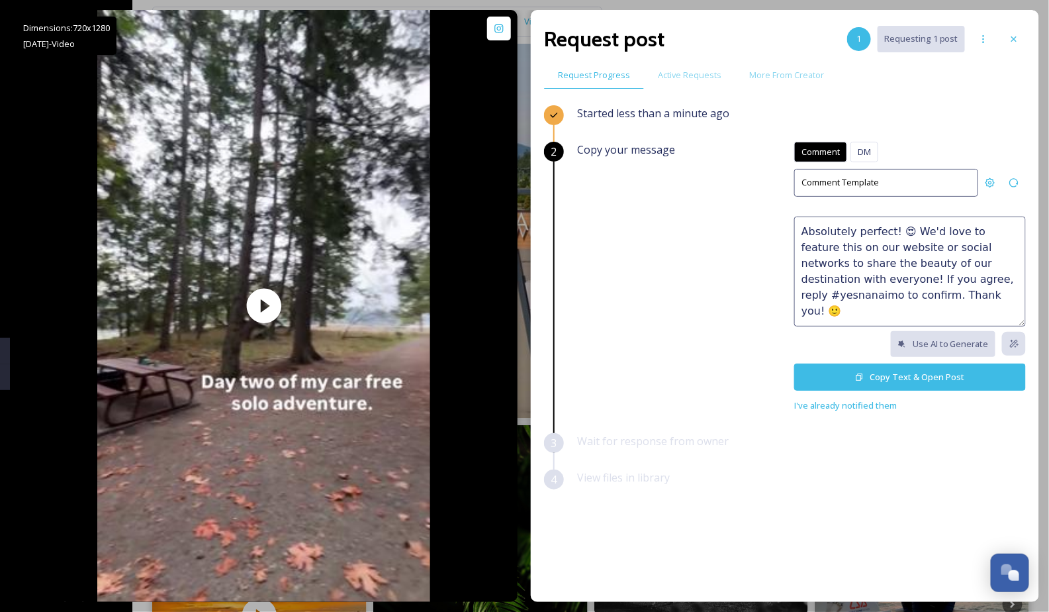
click at [791, 228] on div "Copy your message Comment DM Comment DM Comment Template Absolutely perfect! 😍 …" at bounding box center [801, 277] width 449 height 271
click at [914, 276] on textarea "This is absolutely perfect! 😍 We'd love to feature this on our website or socia…" at bounding box center [910, 271] width 232 height 110
click at [801, 293] on textarea "This is absolutely perfect! 😍 We'd love to feature this on our website or socia…" at bounding box center [910, 271] width 232 height 110
click at [957, 300] on textarea "This is absolutely perfect! 😍 We'd love to feature this on our website or socia…" at bounding box center [910, 271] width 232 height 110
drag, startPoint x: 1000, startPoint y: 294, endPoint x: 1021, endPoint y: 294, distance: 21.2
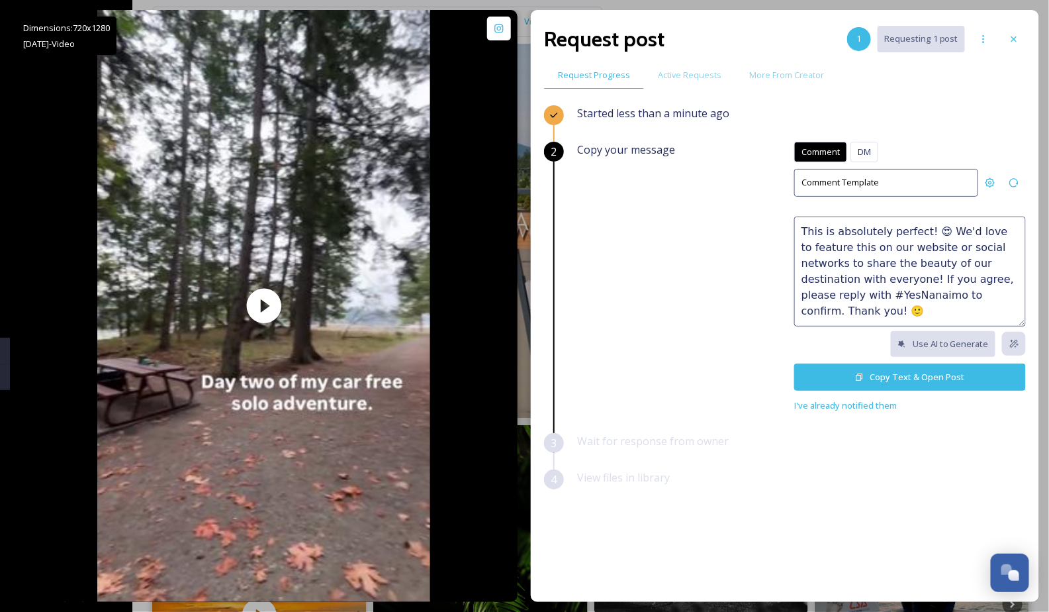
click at [1021, 294] on textarea "This is absolutely perfect! 😍 We'd love to feature this on our website or socia…" at bounding box center [910, 271] width 232 height 110
type textarea "This is absolutely perfect! 😍 We'd love to feature this on our website or socia…"
click at [892, 379] on button "Copy Text & Open Post" at bounding box center [910, 376] width 232 height 27
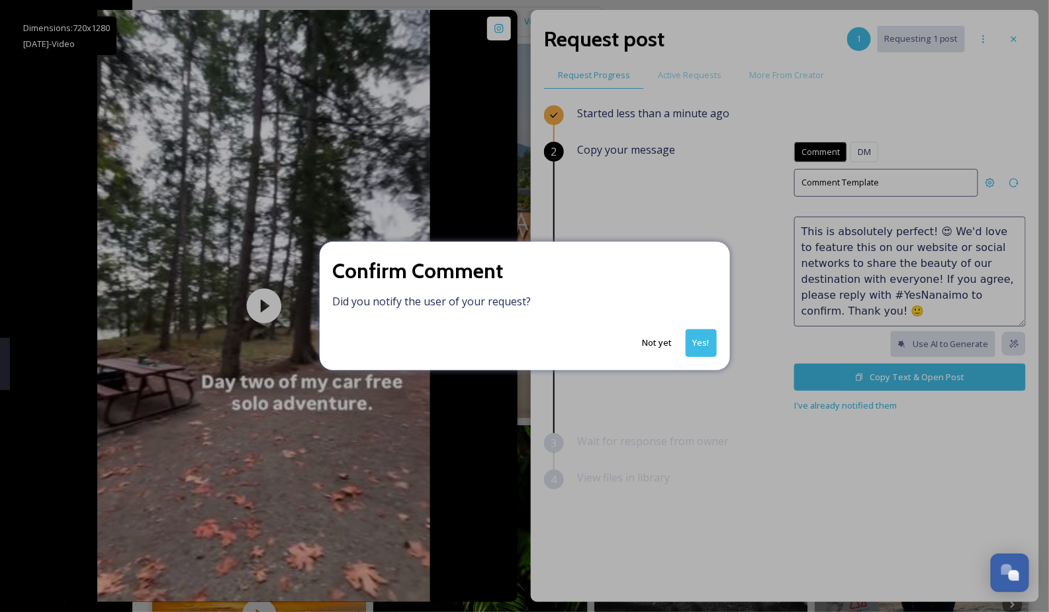
click at [708, 348] on button "Yes!" at bounding box center [701, 342] width 31 height 27
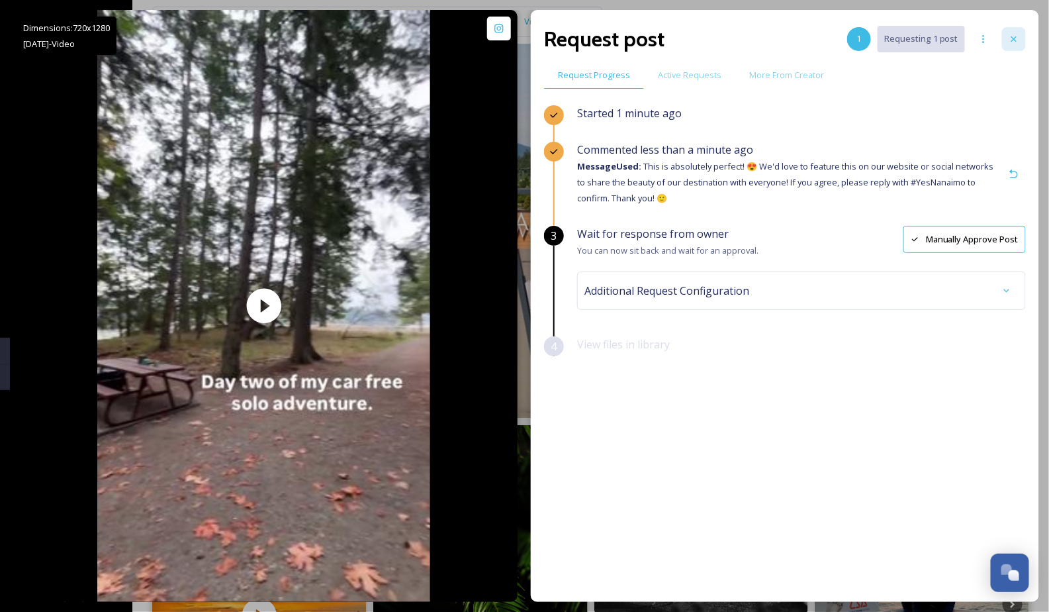
click at [1019, 46] on div at bounding box center [1014, 39] width 24 height 24
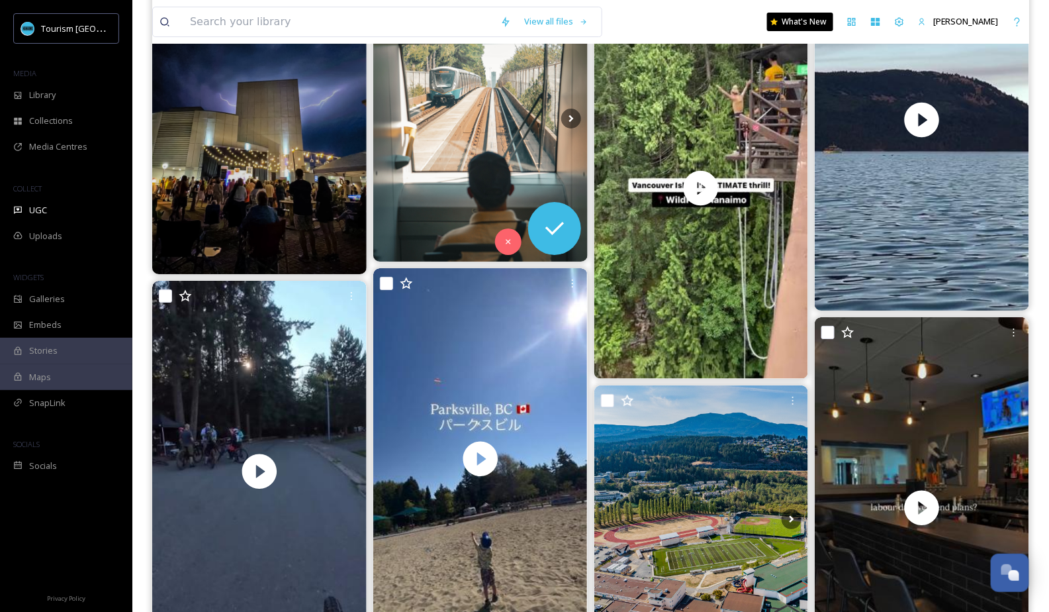
scroll to position [1992, 0]
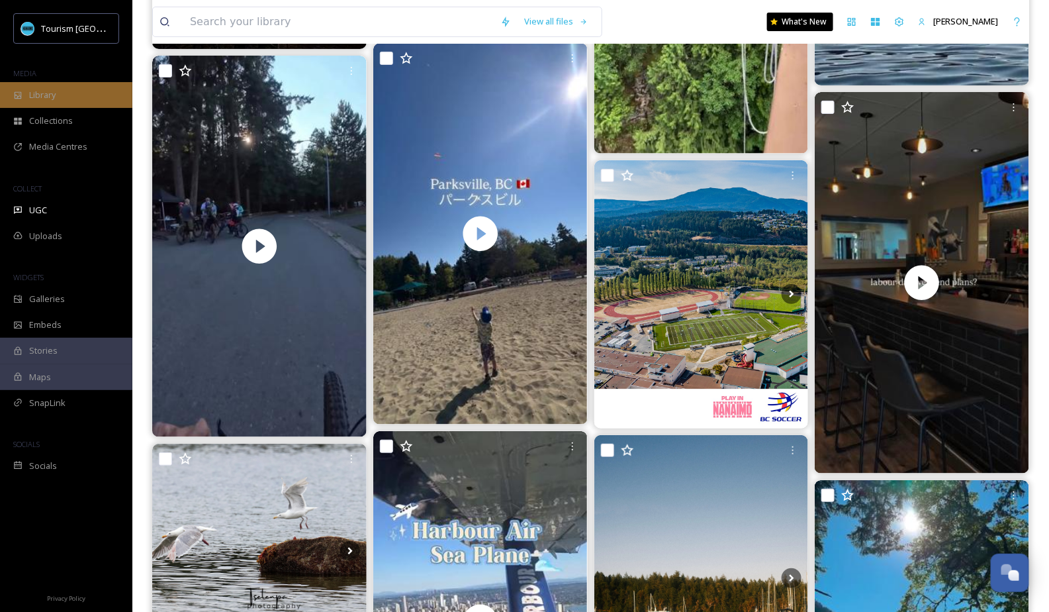
click at [50, 86] on div "Library" at bounding box center [66, 95] width 132 height 26
